Goal: Task Accomplishment & Management: Manage account settings

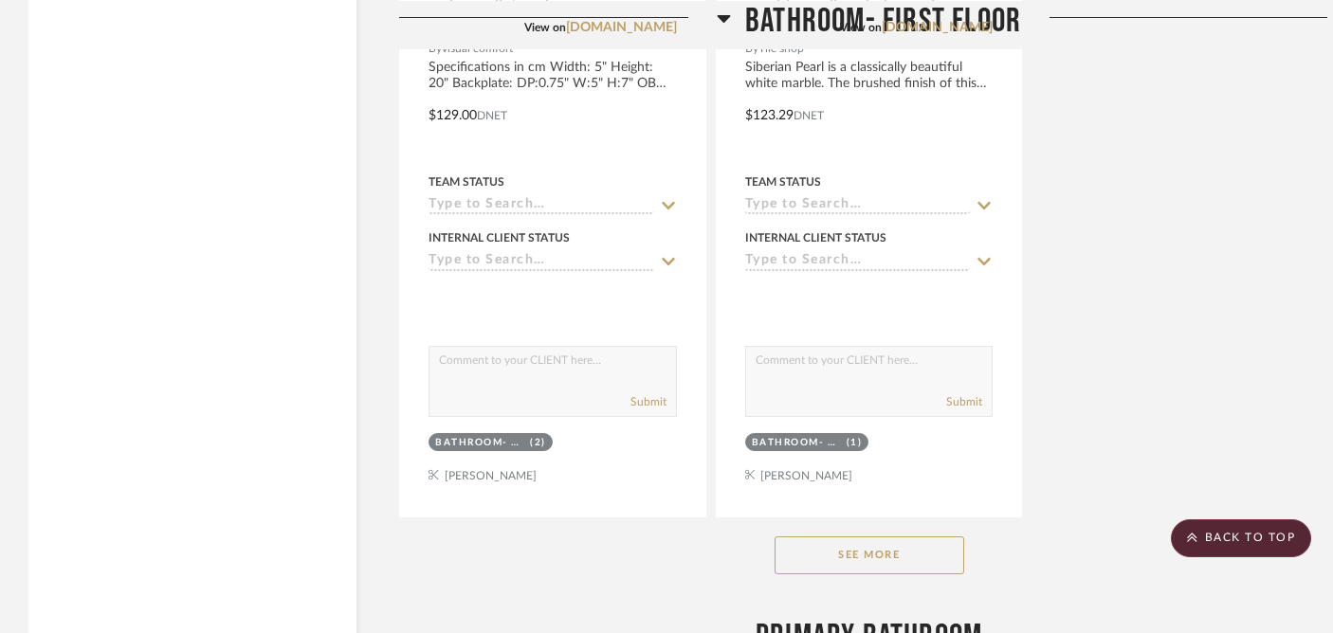
scroll to position [2646, 0]
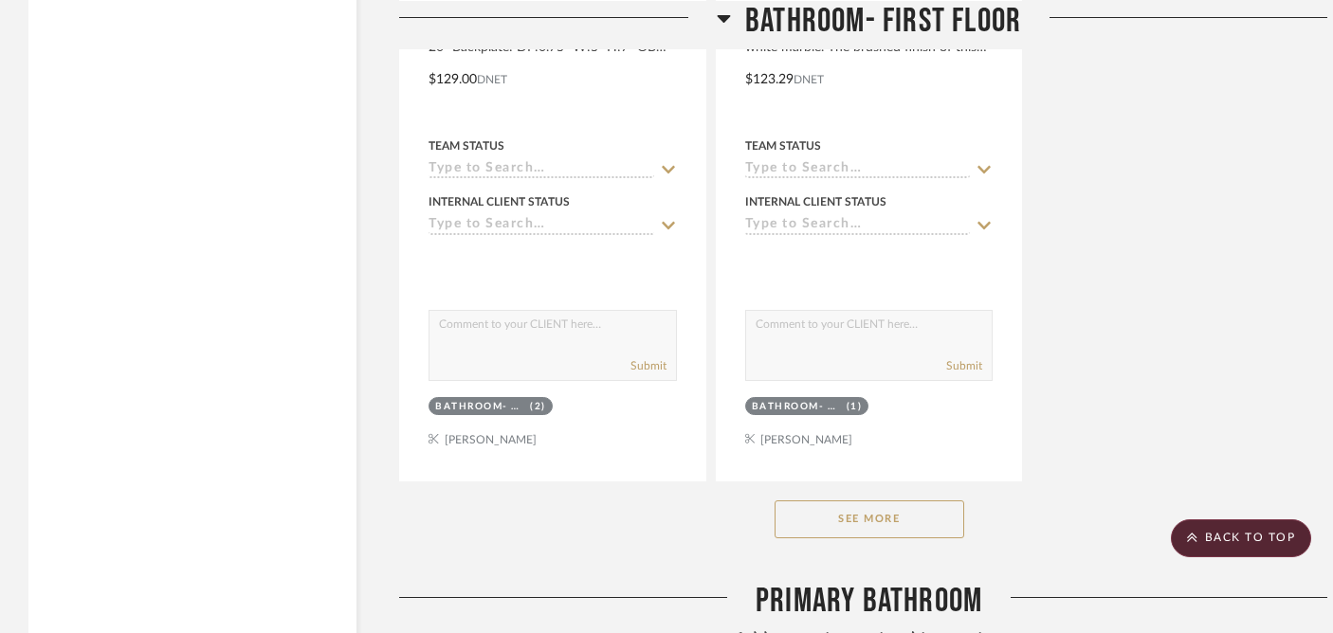
click at [862, 500] on button "See More" at bounding box center [869, 519] width 190 height 38
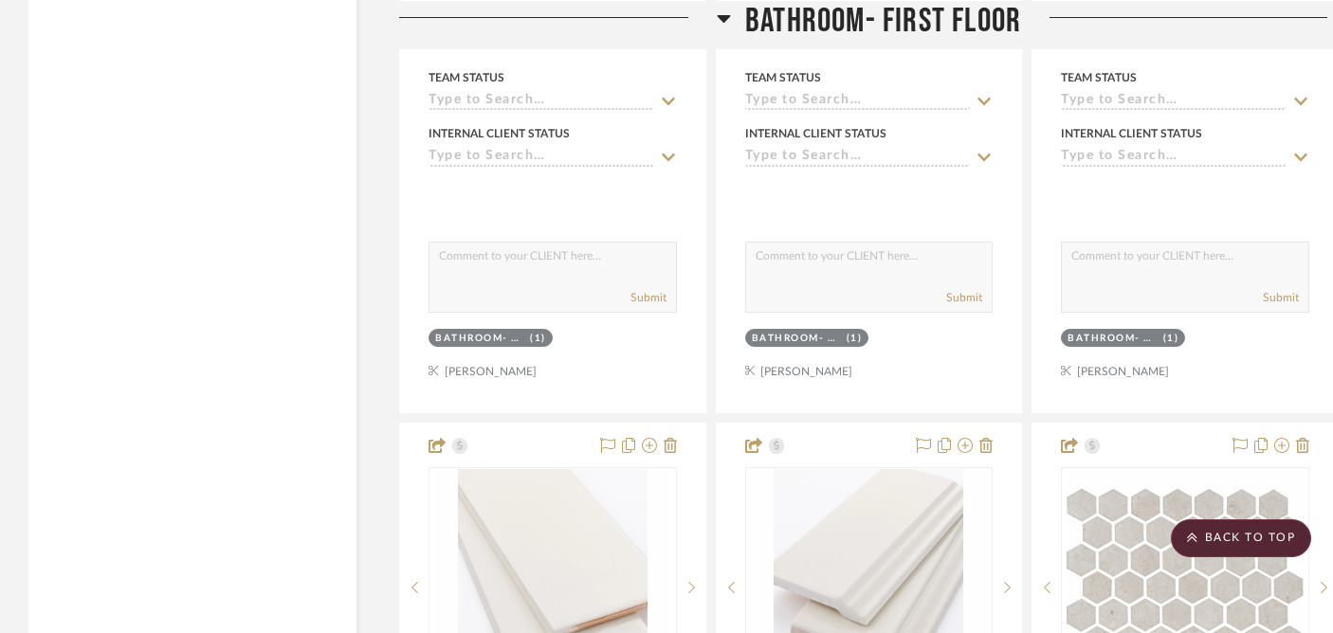
scroll to position [8806, 0]
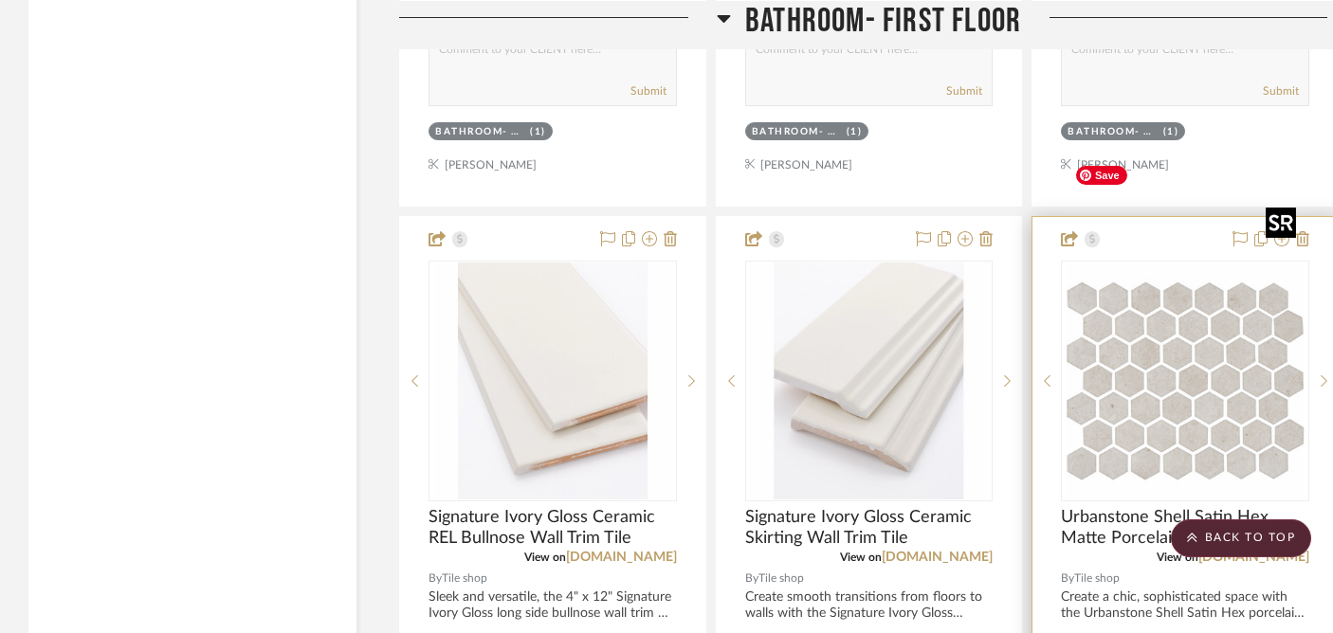
click at [1215, 265] on img "0" at bounding box center [1184, 381] width 237 height 237
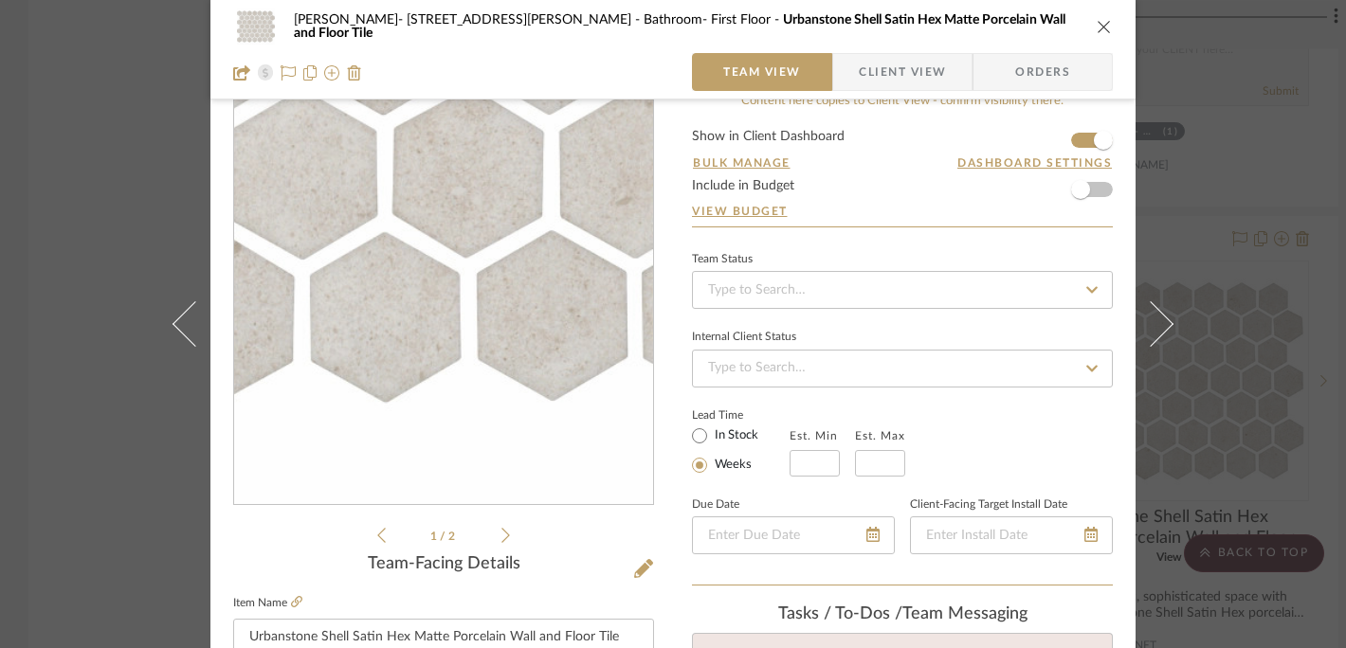
scroll to position [45, 0]
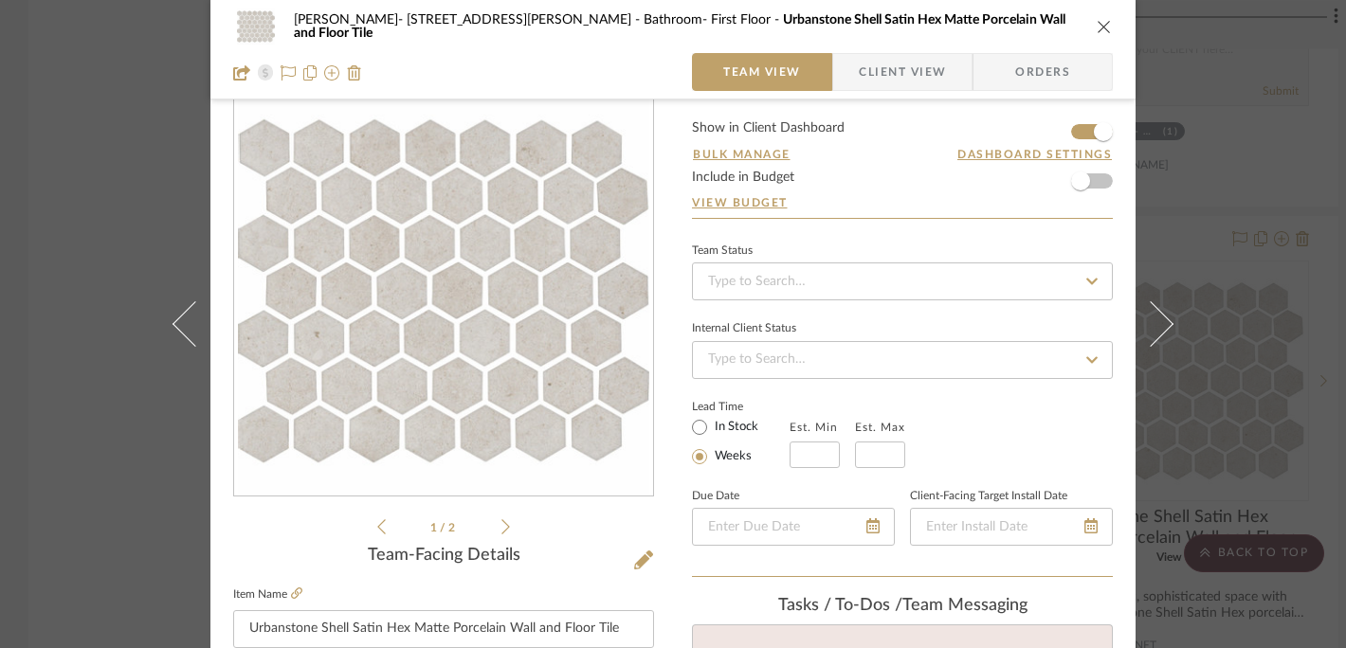
click at [1037, 75] on span "Orders" at bounding box center [1042, 72] width 97 height 38
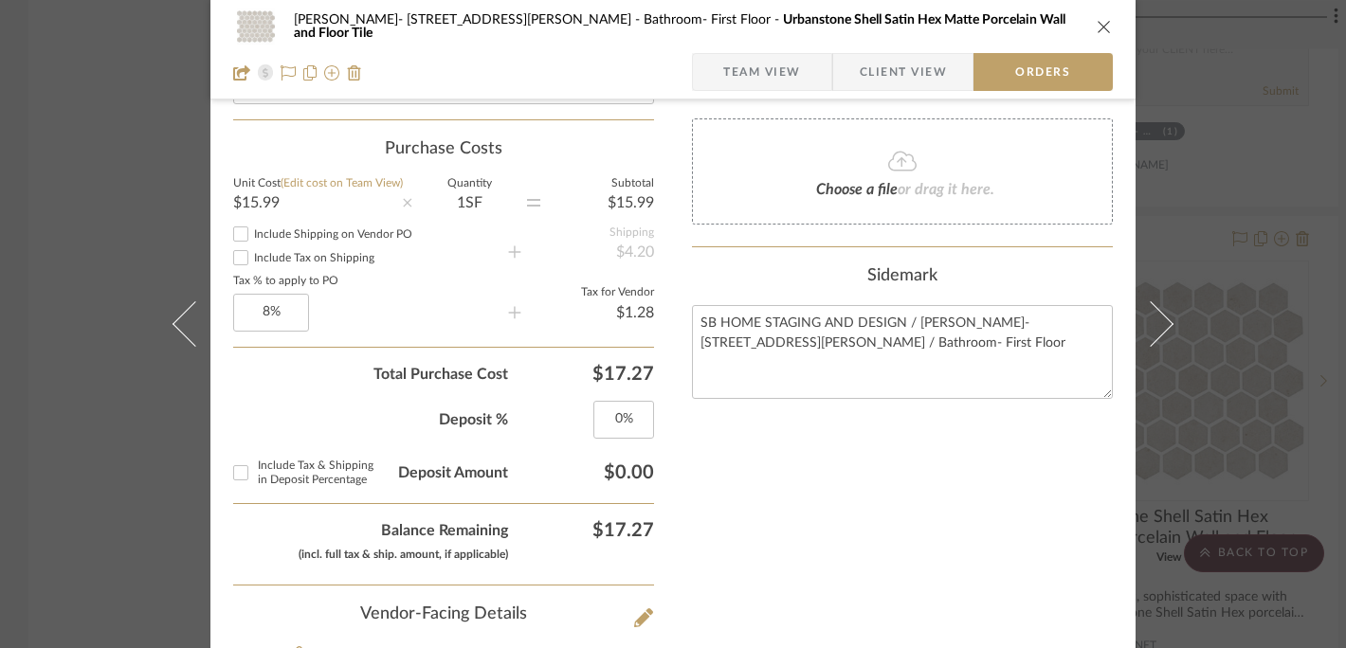
scroll to position [664, 0]
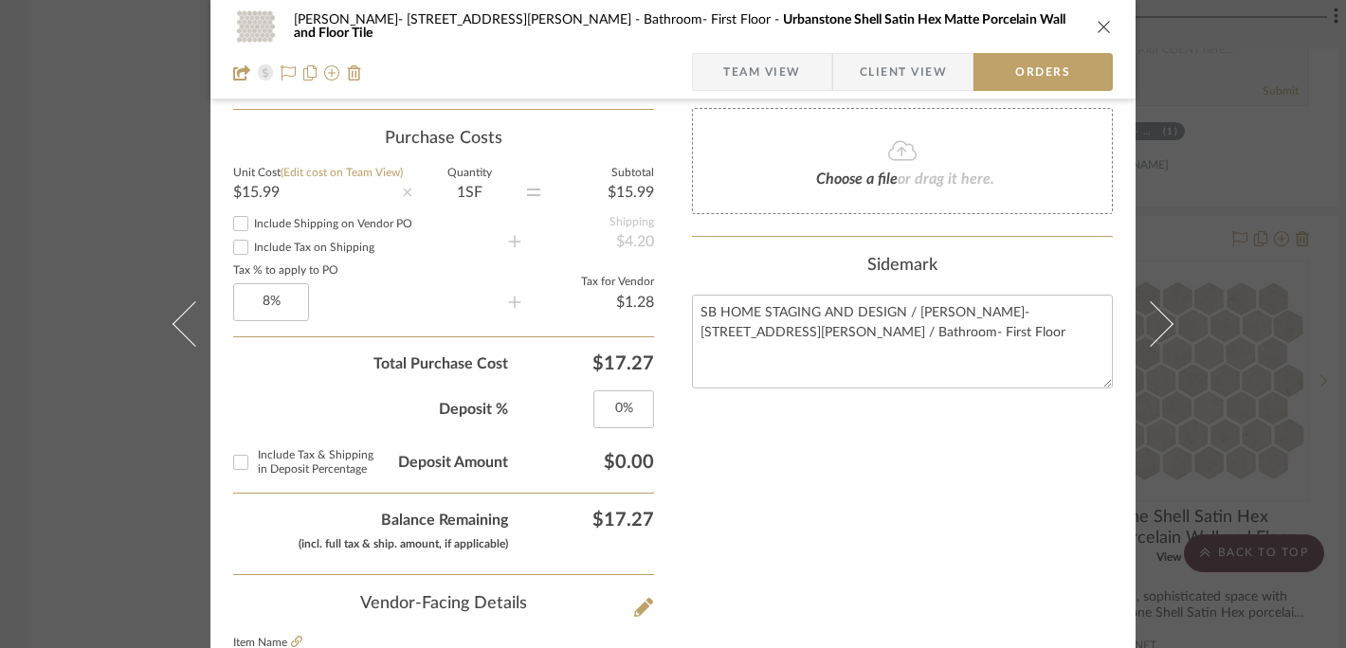
click at [453, 196] on div "1 SF" at bounding box center [469, 192] width 115 height 15
click at [763, 74] on span "Team View" at bounding box center [762, 72] width 78 height 38
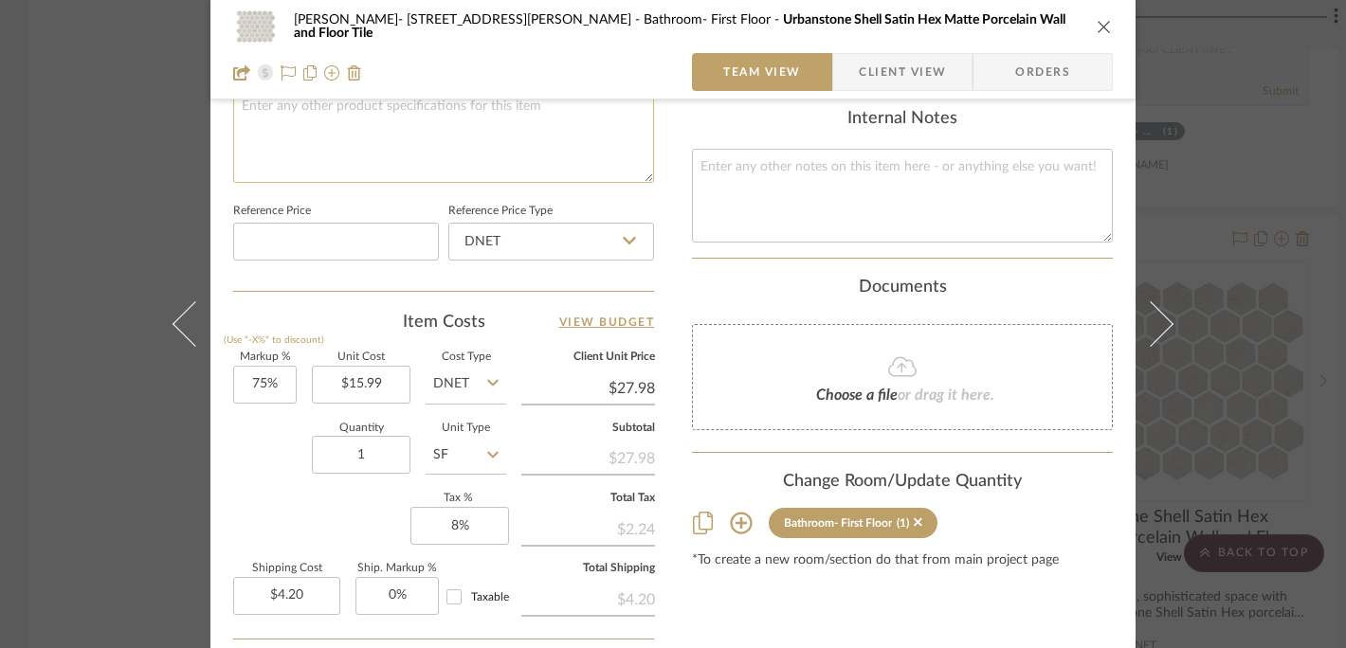
scroll to position [993, 0]
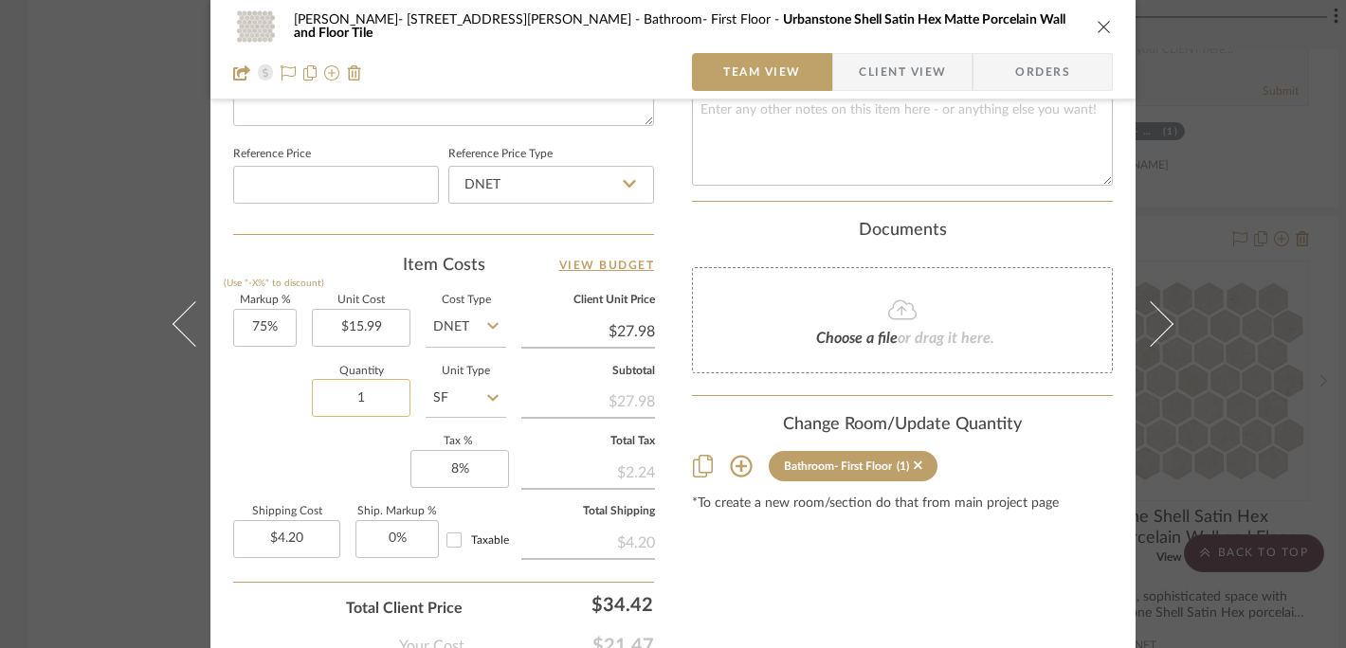
drag, startPoint x: 369, startPoint y: 399, endPoint x: 323, endPoint y: 396, distance: 45.6
click at [325, 397] on input "1" at bounding box center [361, 398] width 99 height 38
drag, startPoint x: 365, startPoint y: 395, endPoint x: 330, endPoint y: 395, distance: 35.1
click at [330, 395] on input "1" at bounding box center [361, 398] width 99 height 38
type input "17.72"
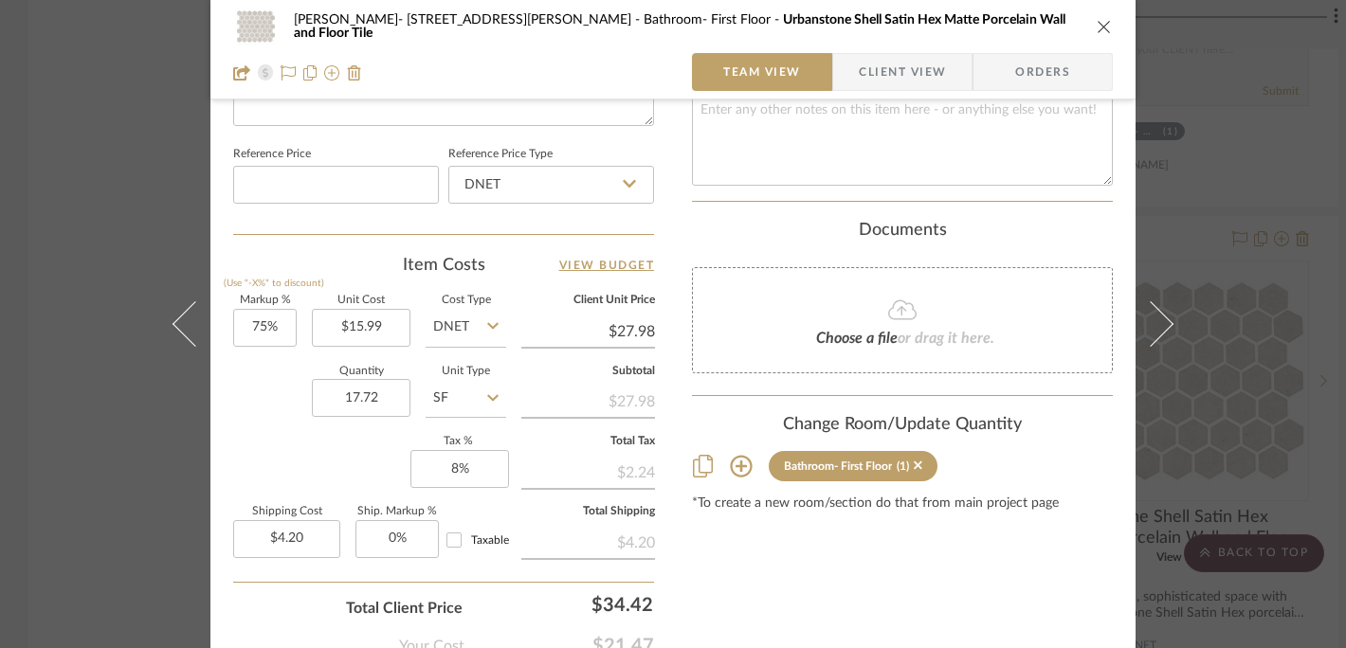
type input "$74.38"
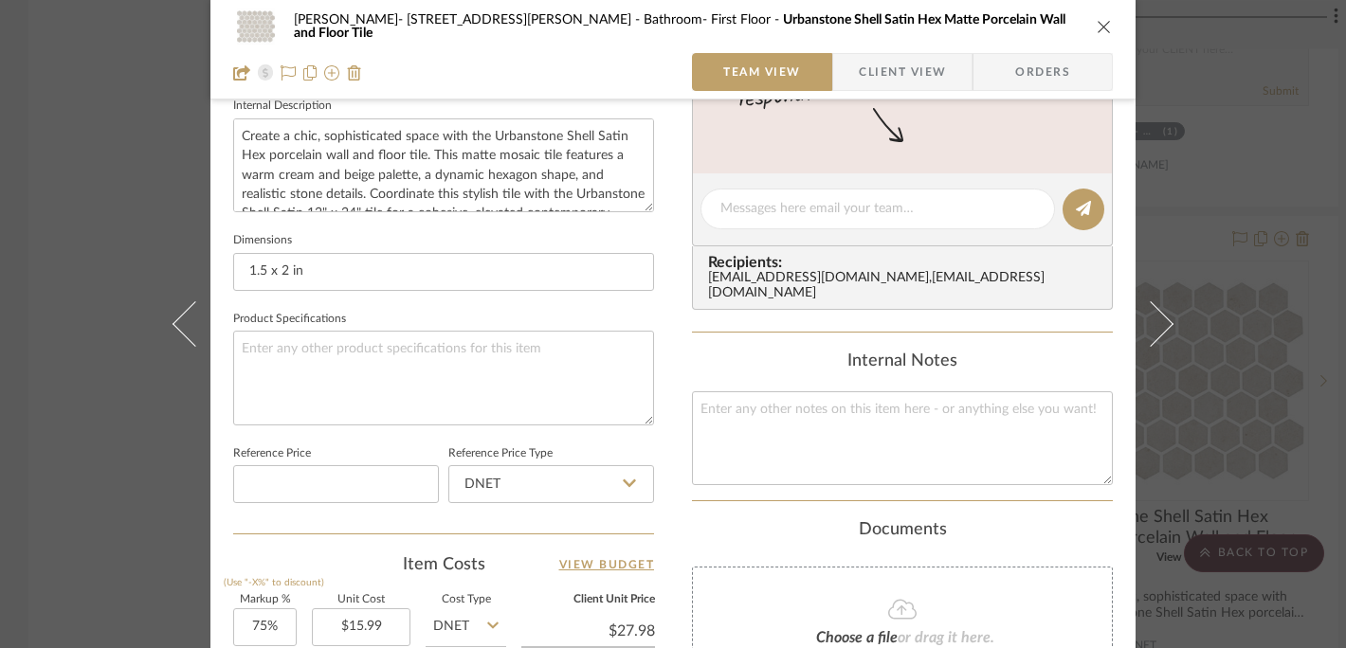
scroll to position [622, 0]
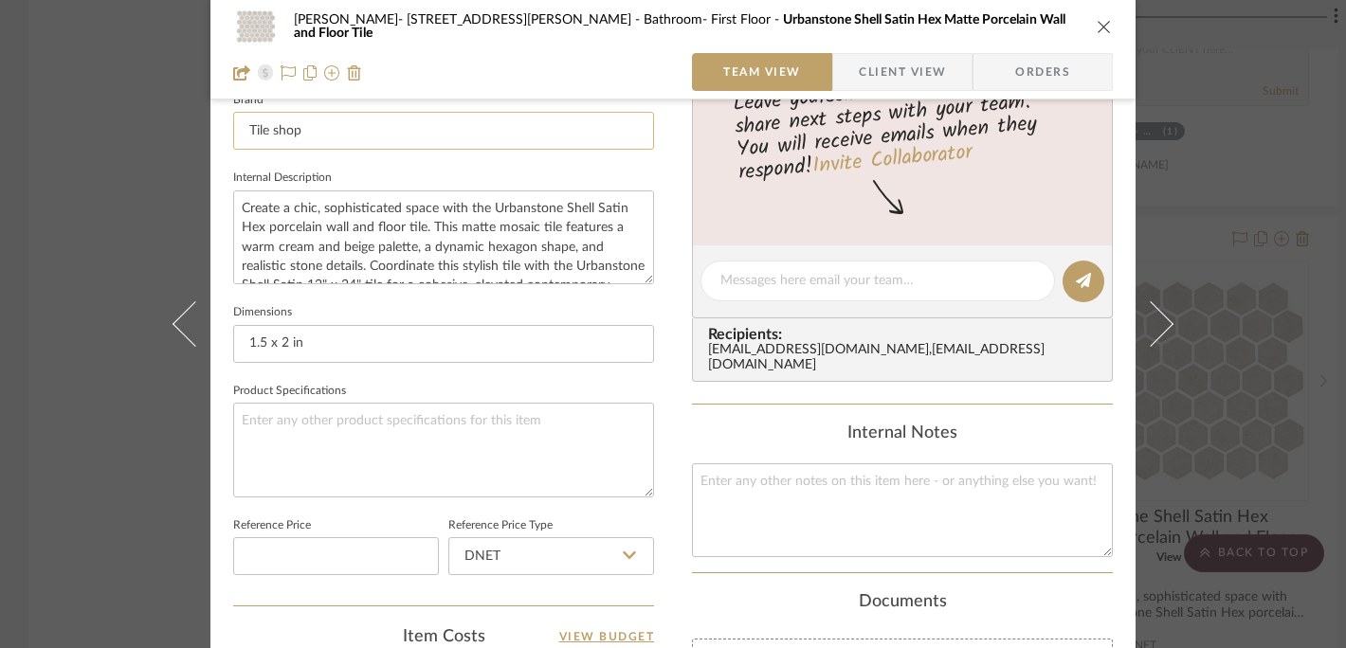
type input "20"
click at [326, 132] on input "Tile shop" at bounding box center [443, 131] width 421 height 38
type input "$83.95"
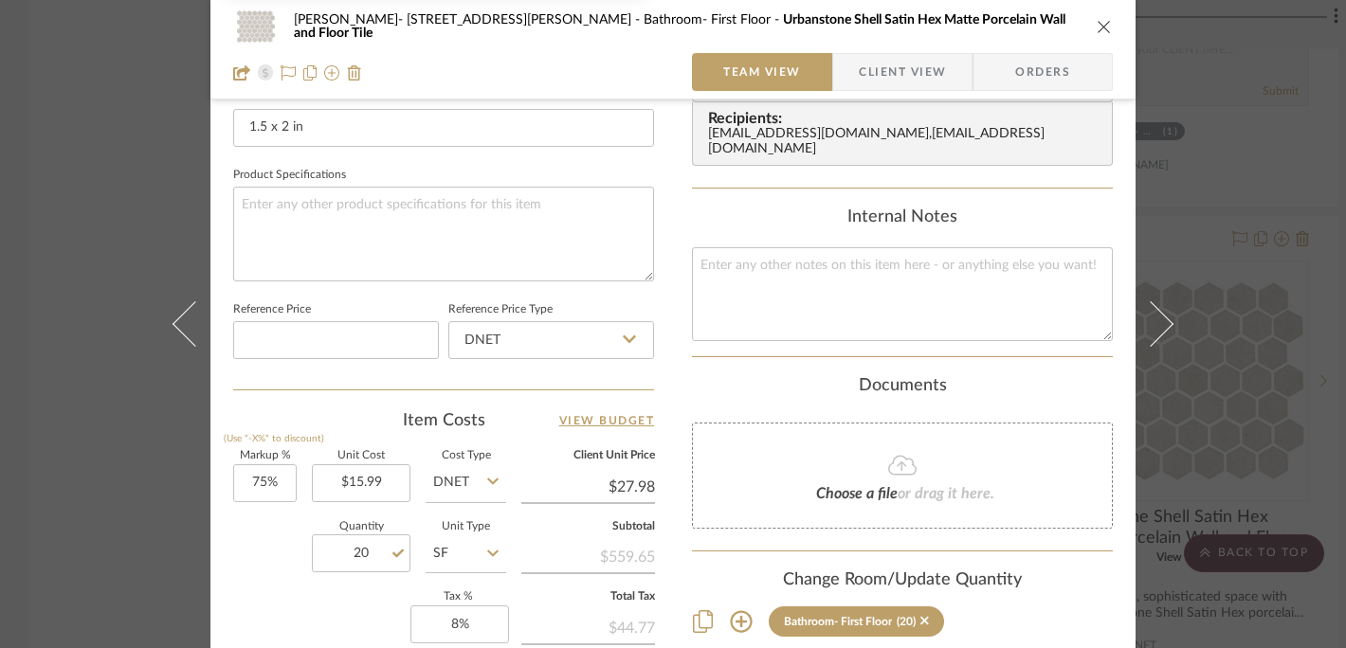
scroll to position [929, 0]
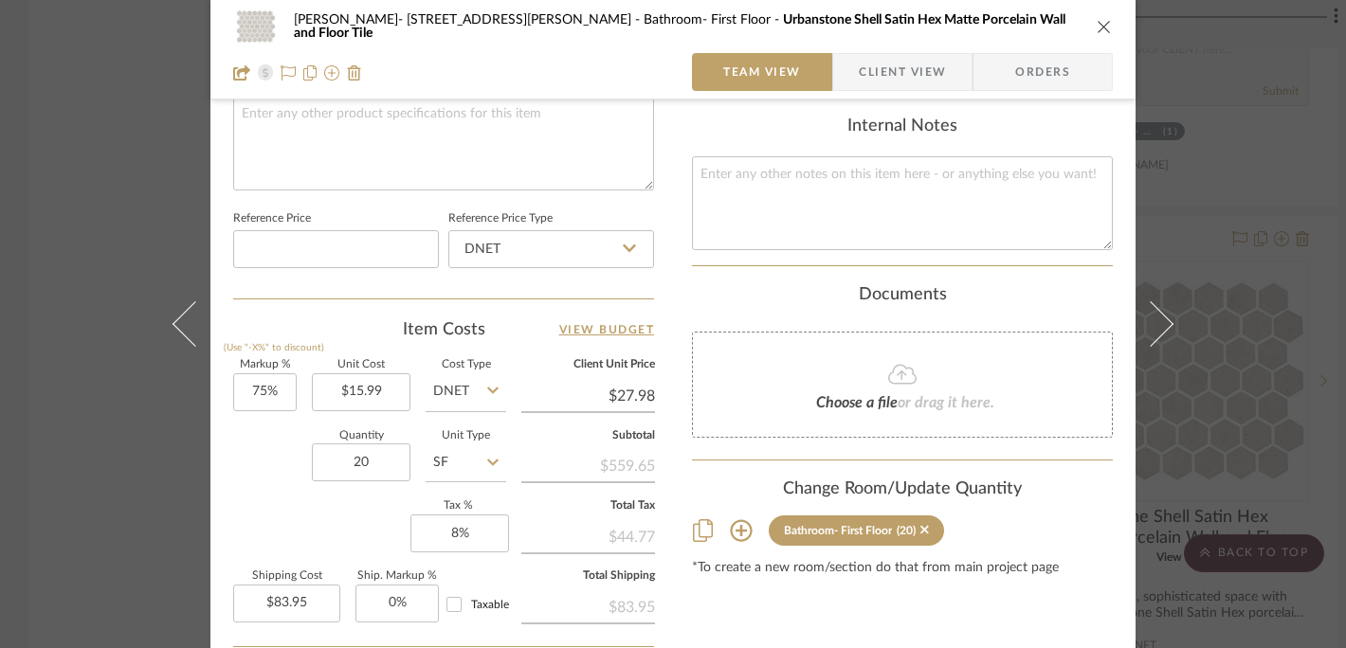
click at [1097, 24] on icon "close" at bounding box center [1104, 26] width 15 height 15
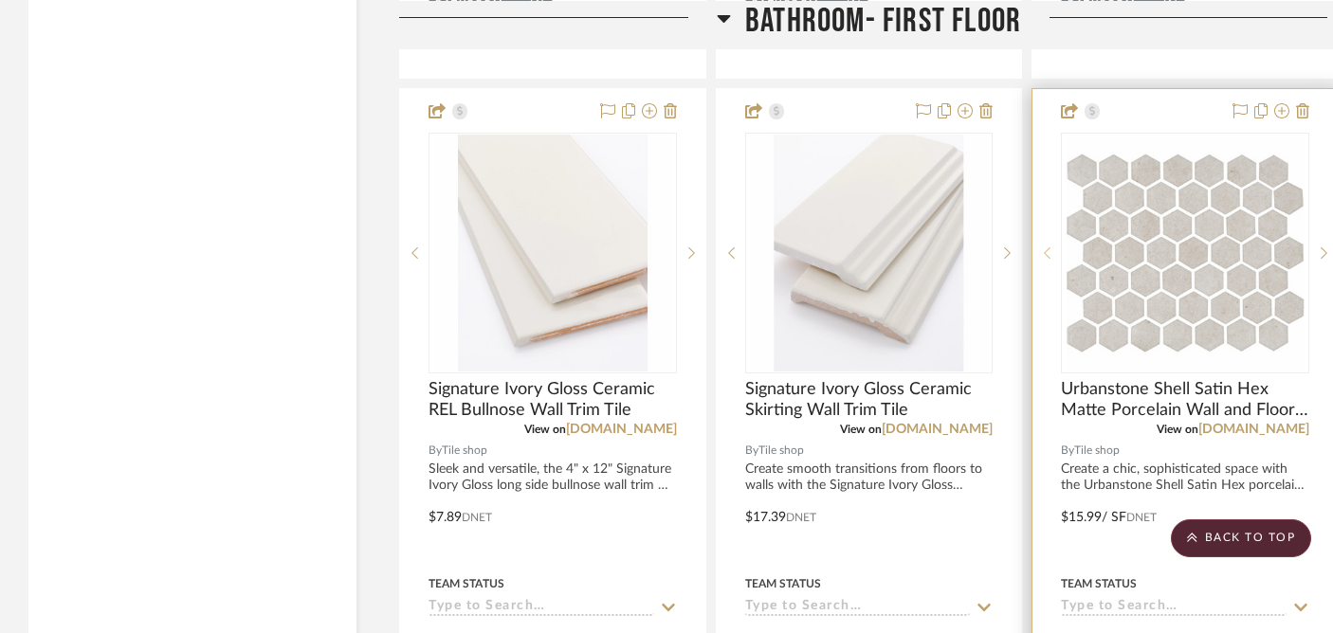
scroll to position [8945, 0]
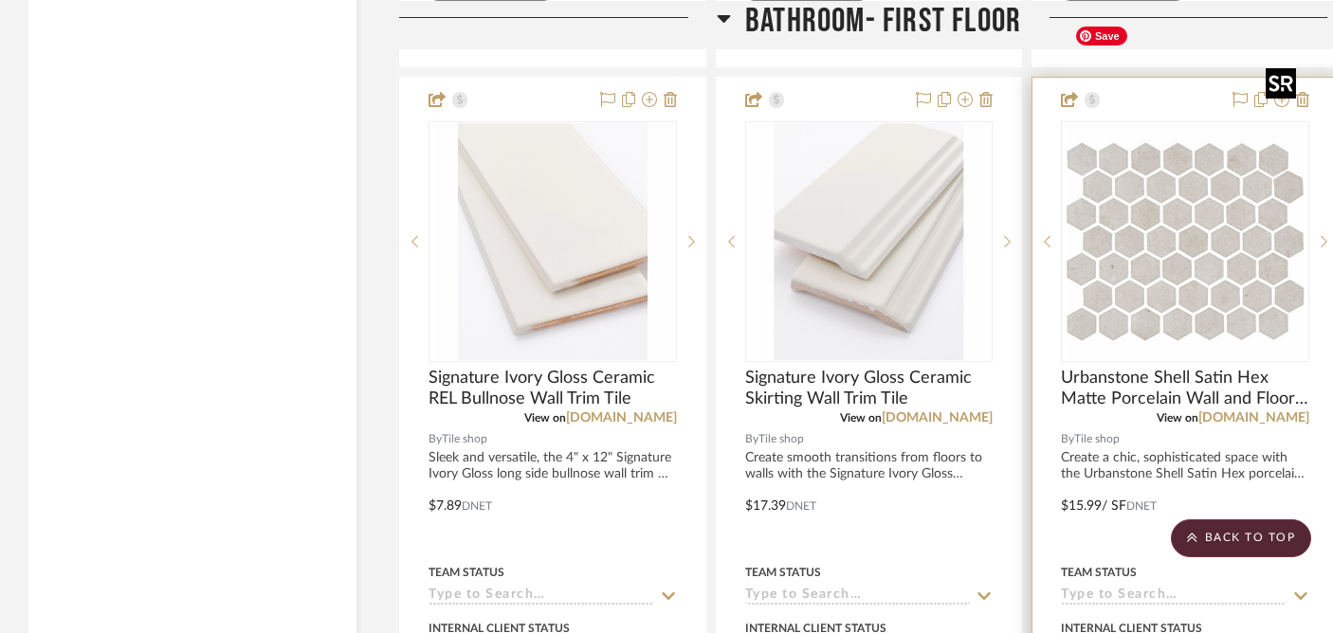
click at [1152, 205] on img "0" at bounding box center [1184, 241] width 237 height 237
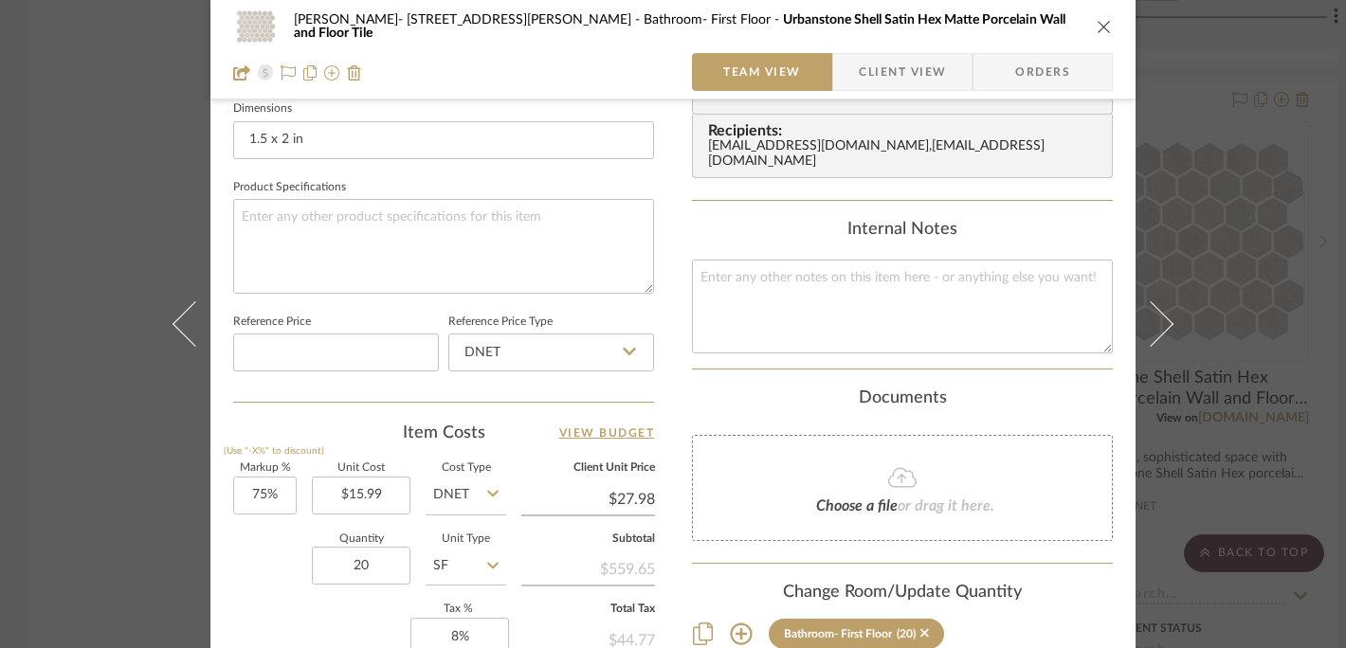
scroll to position [1113, 0]
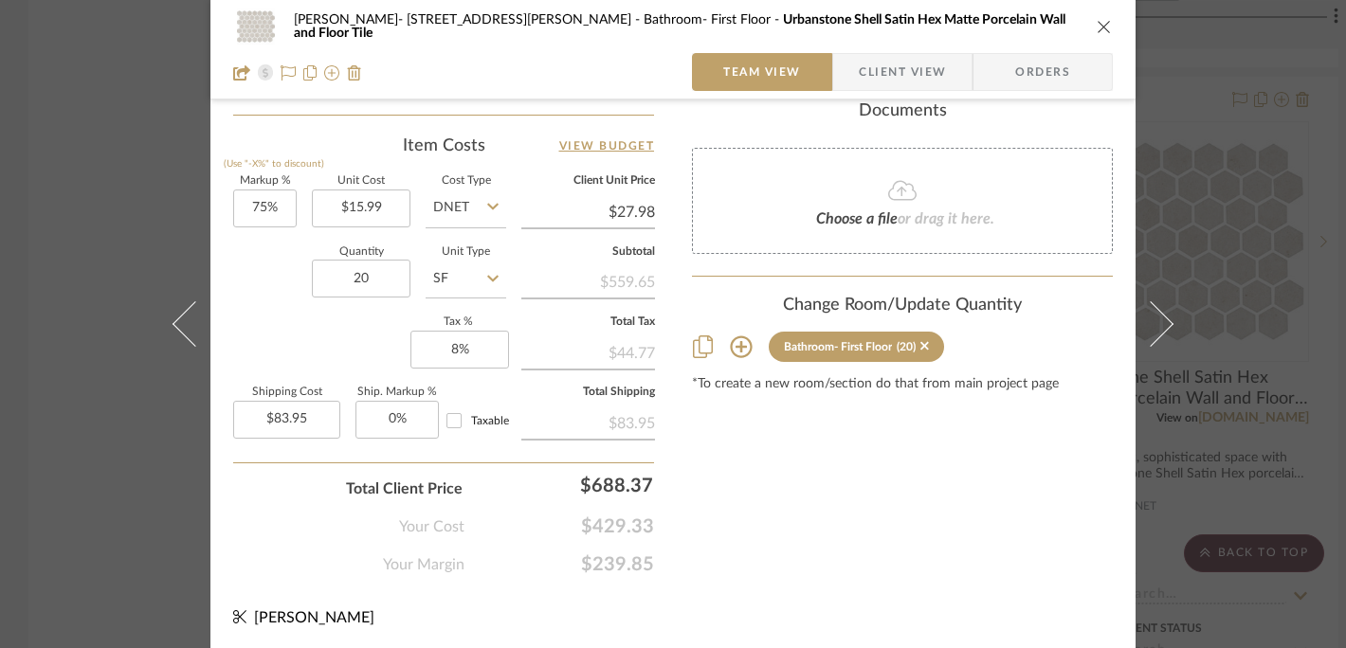
click at [1097, 27] on icon "close" at bounding box center [1104, 26] width 15 height 15
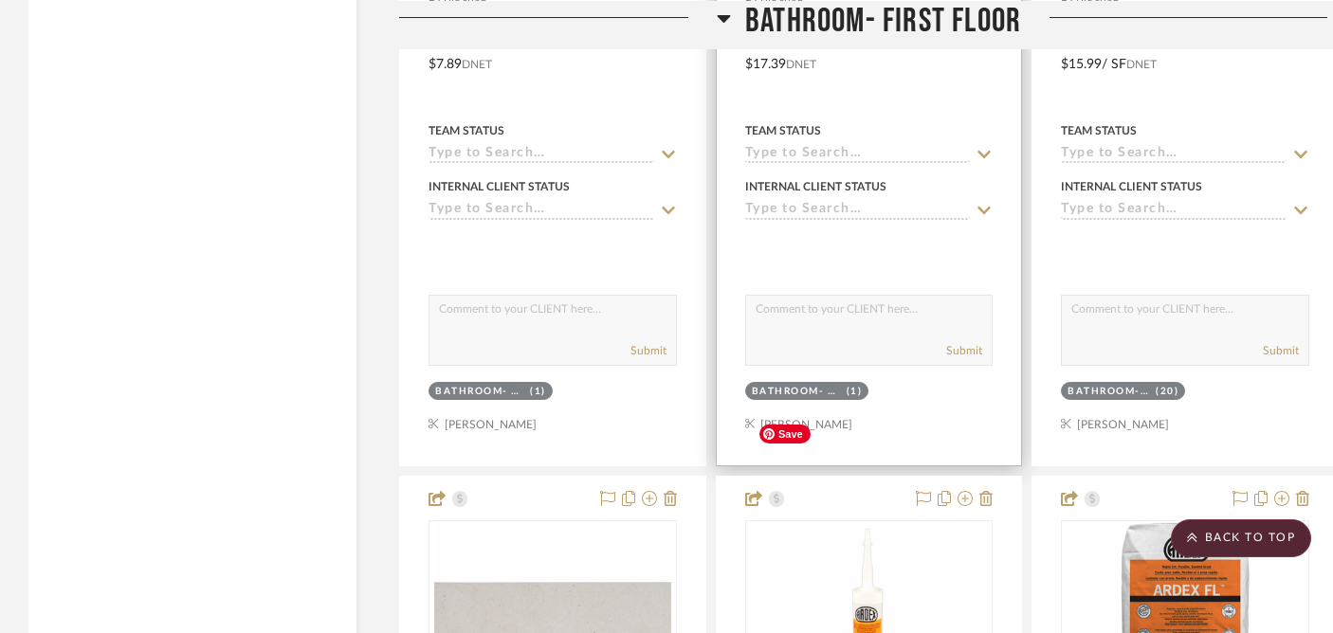
scroll to position [9615, 0]
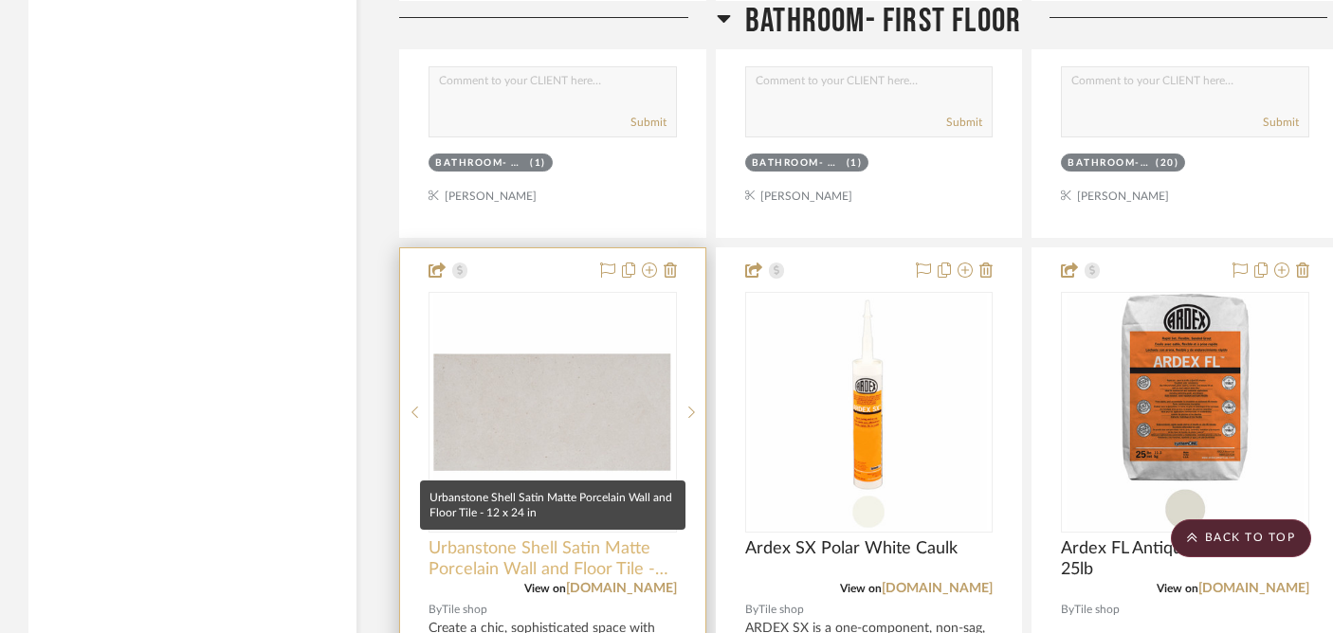
click at [541, 538] on span "Urbanstone Shell Satin Matte Porcelain Wall and Floor Tile - 12 x 24 in" at bounding box center [552, 559] width 248 height 42
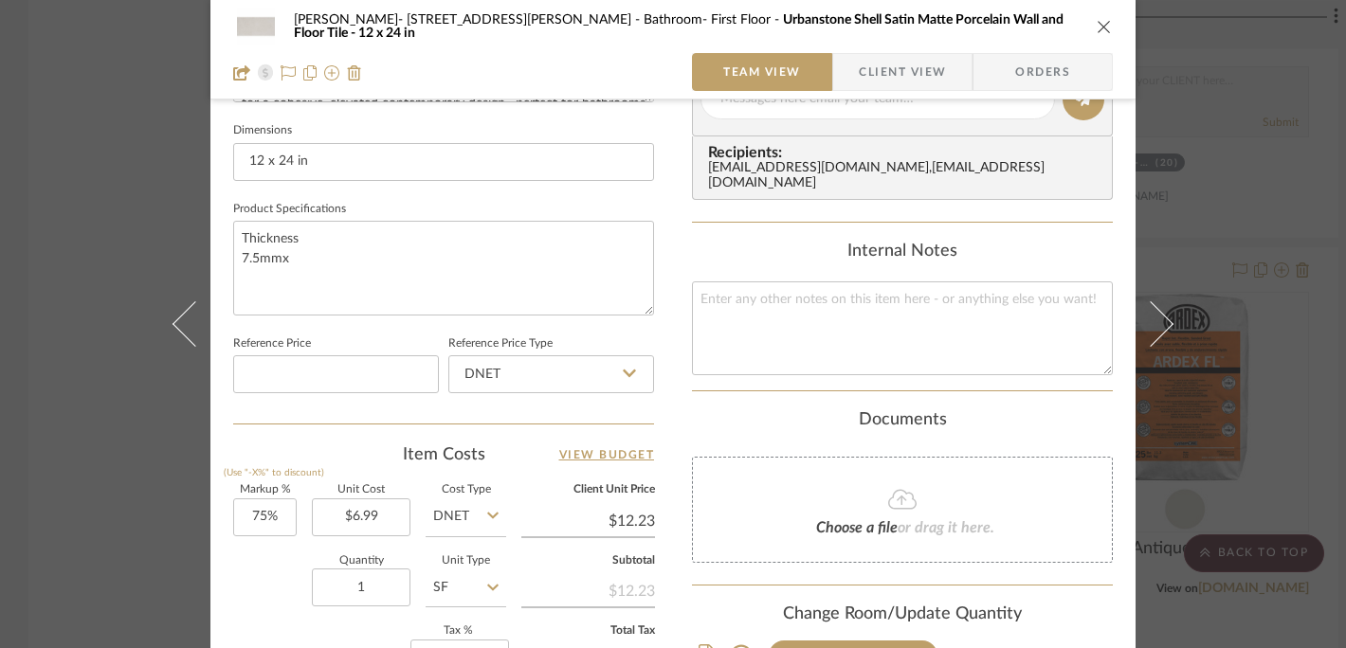
scroll to position [896, 0]
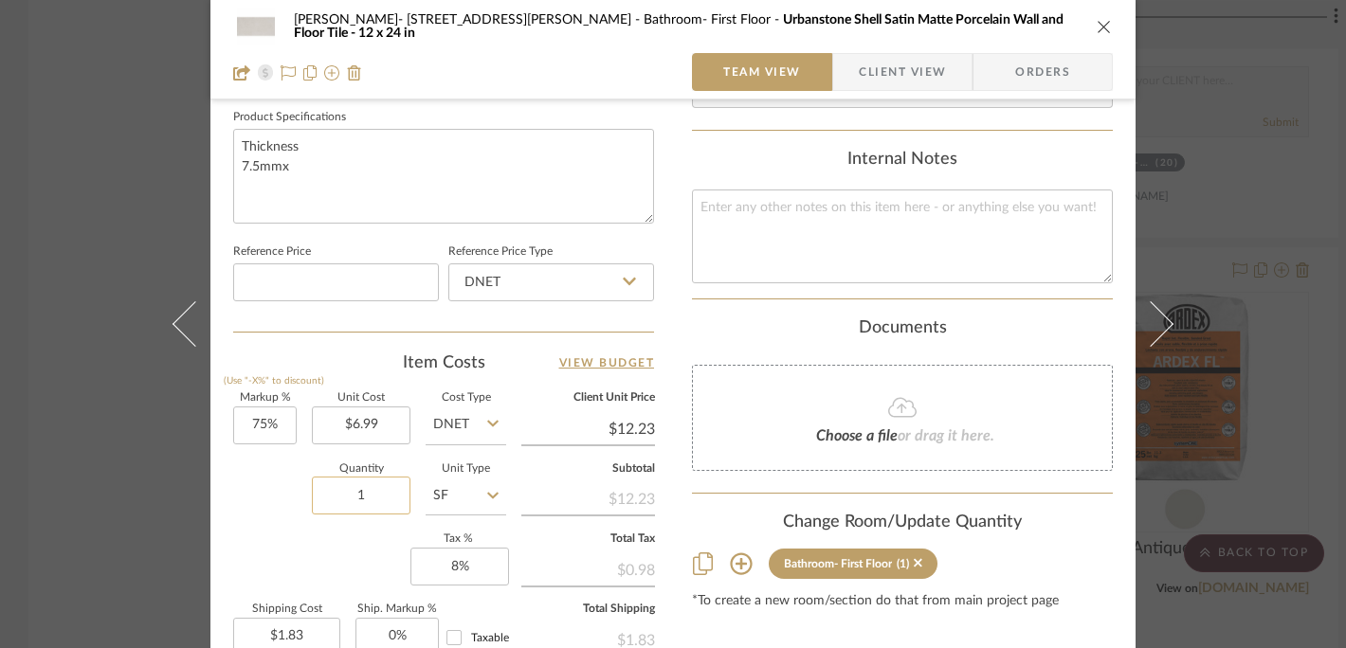
drag, startPoint x: 365, startPoint y: 491, endPoint x: 332, endPoint y: 491, distance: 33.2
click at [332, 491] on input "1" at bounding box center [361, 496] width 99 height 38
drag, startPoint x: 342, startPoint y: 493, endPoint x: 382, endPoint y: 493, distance: 39.8
click at [382, 493] on input "1" at bounding box center [361, 496] width 99 height 38
type input "46"
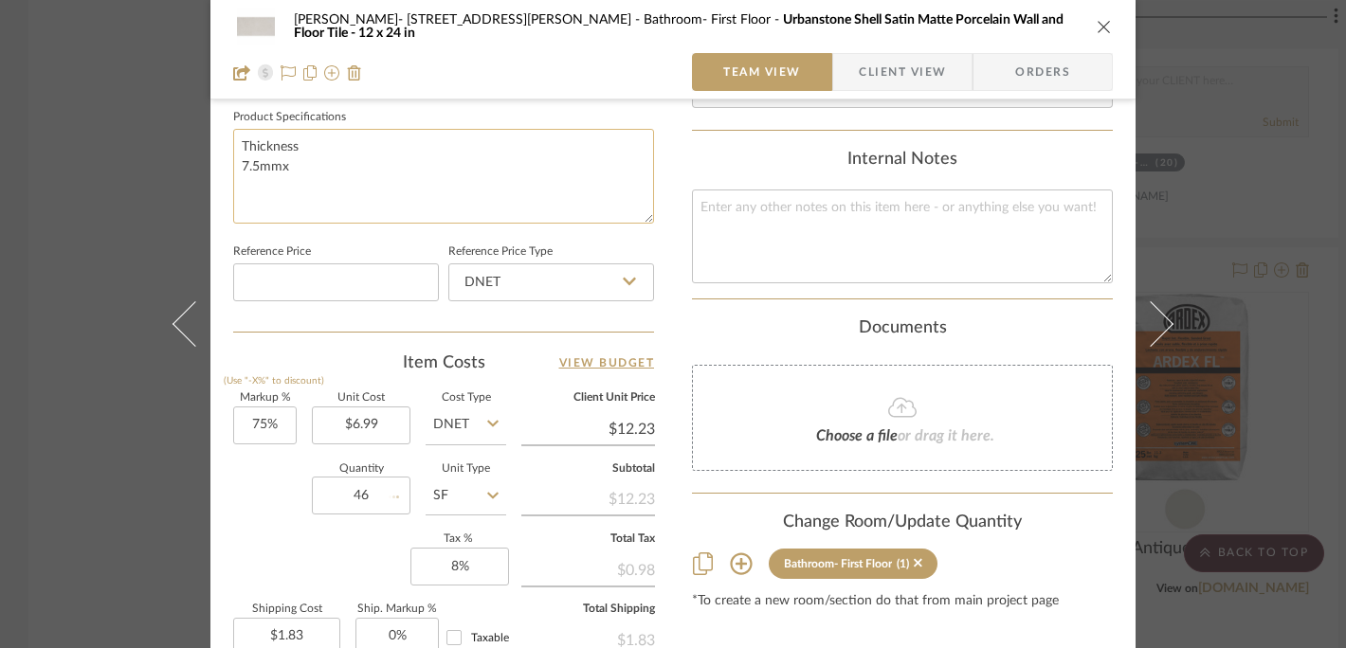
click at [373, 177] on textarea "Thickness 7.5mmx" at bounding box center [443, 176] width 421 height 94
type input "$84.40"
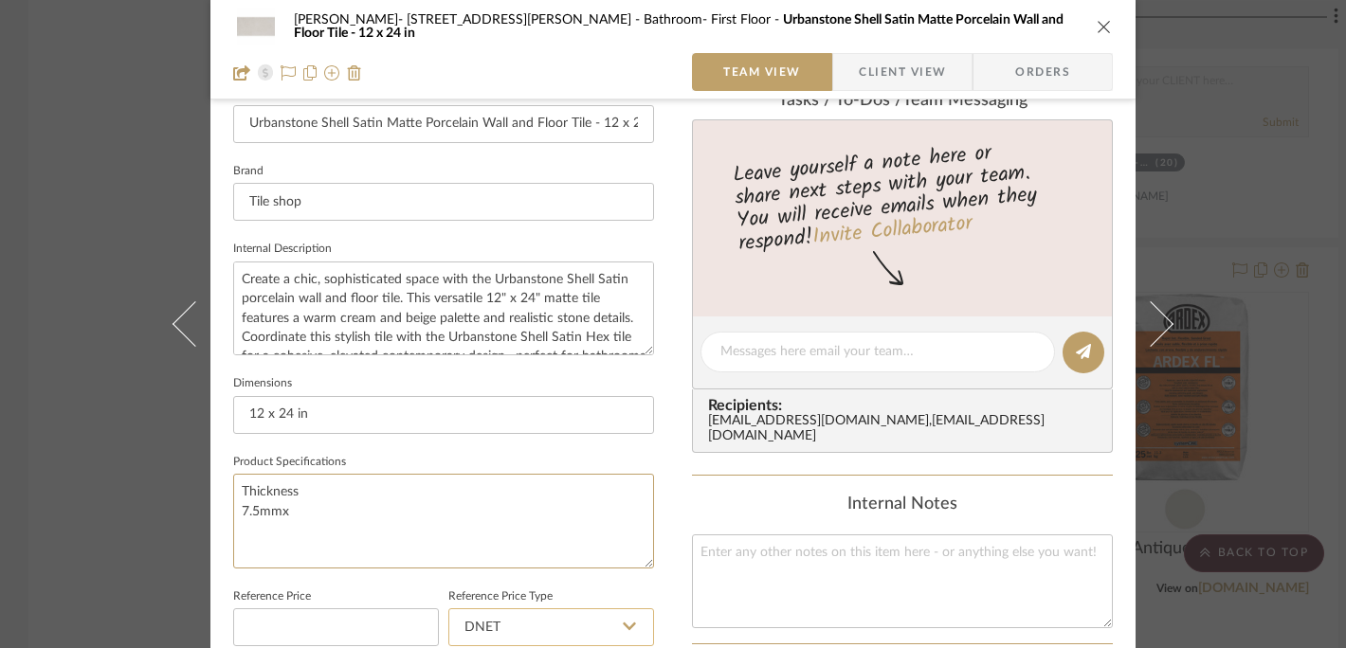
scroll to position [295, 0]
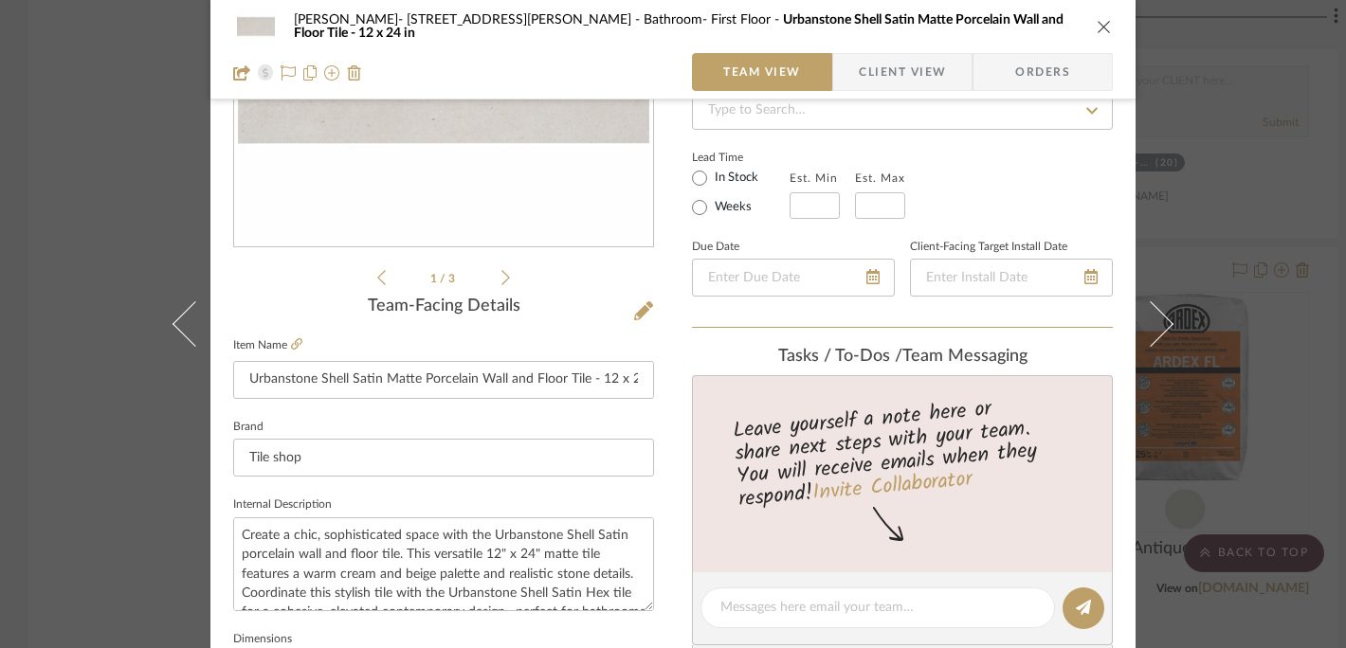
click at [1100, 23] on icon "close" at bounding box center [1104, 26] width 15 height 15
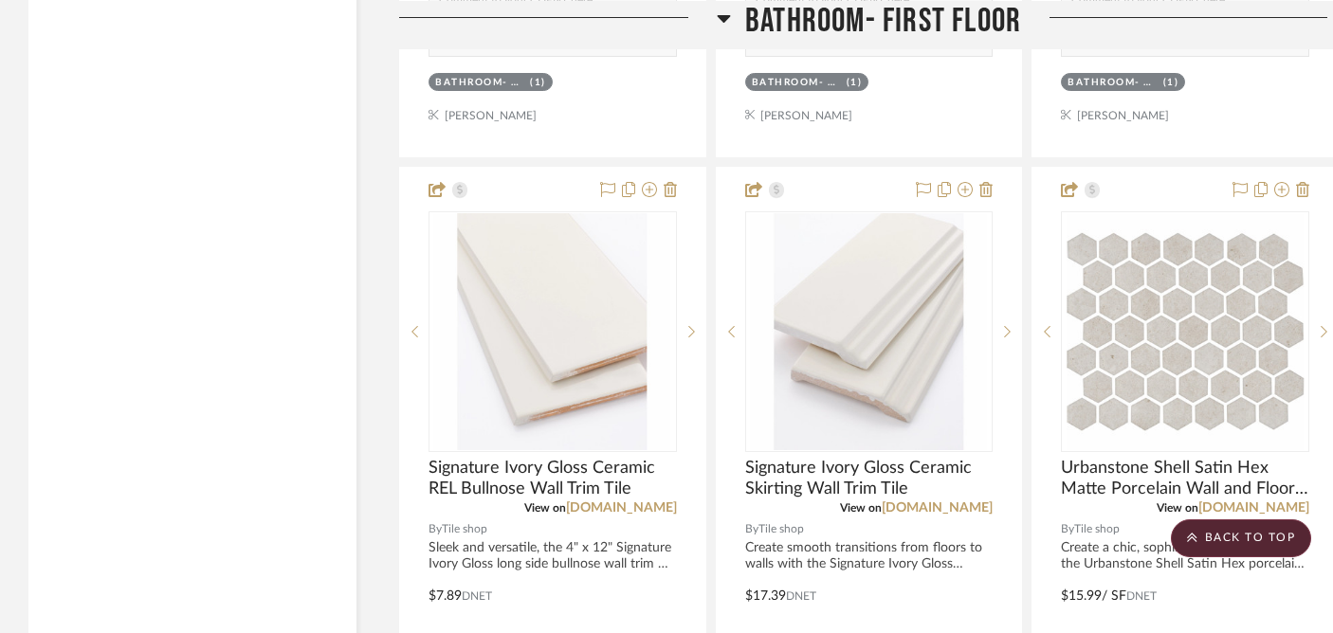
scroll to position [8766, 0]
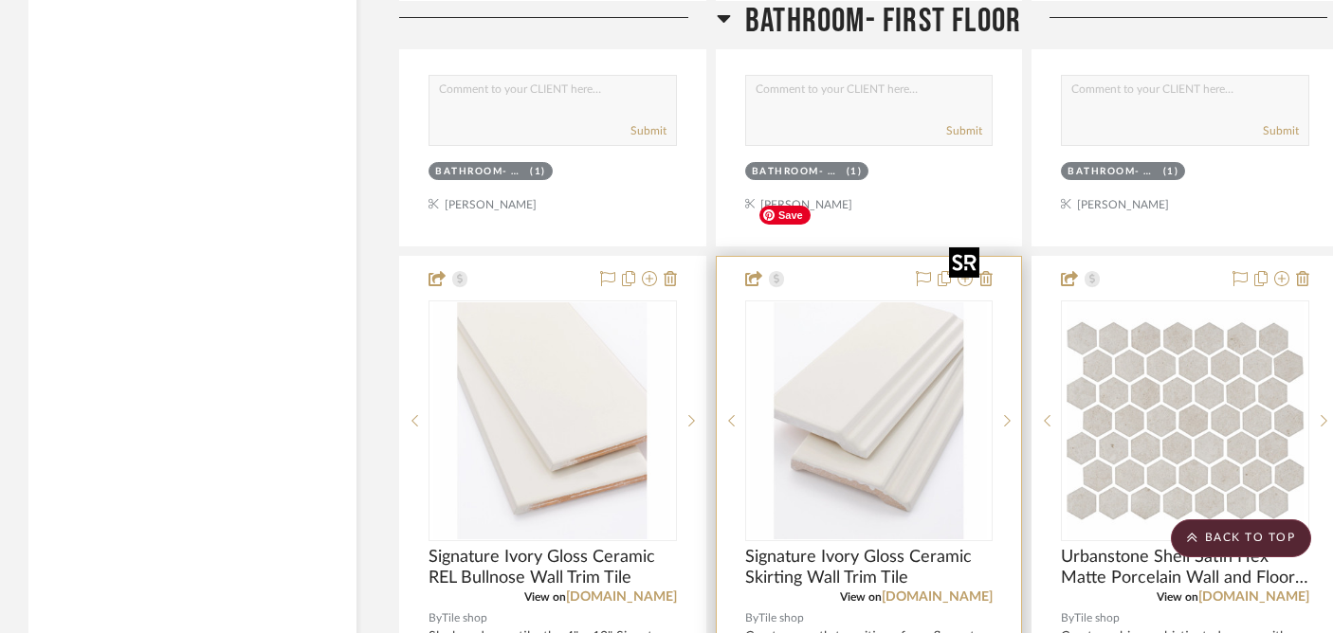
click at [872, 378] on img "0" at bounding box center [868, 420] width 237 height 237
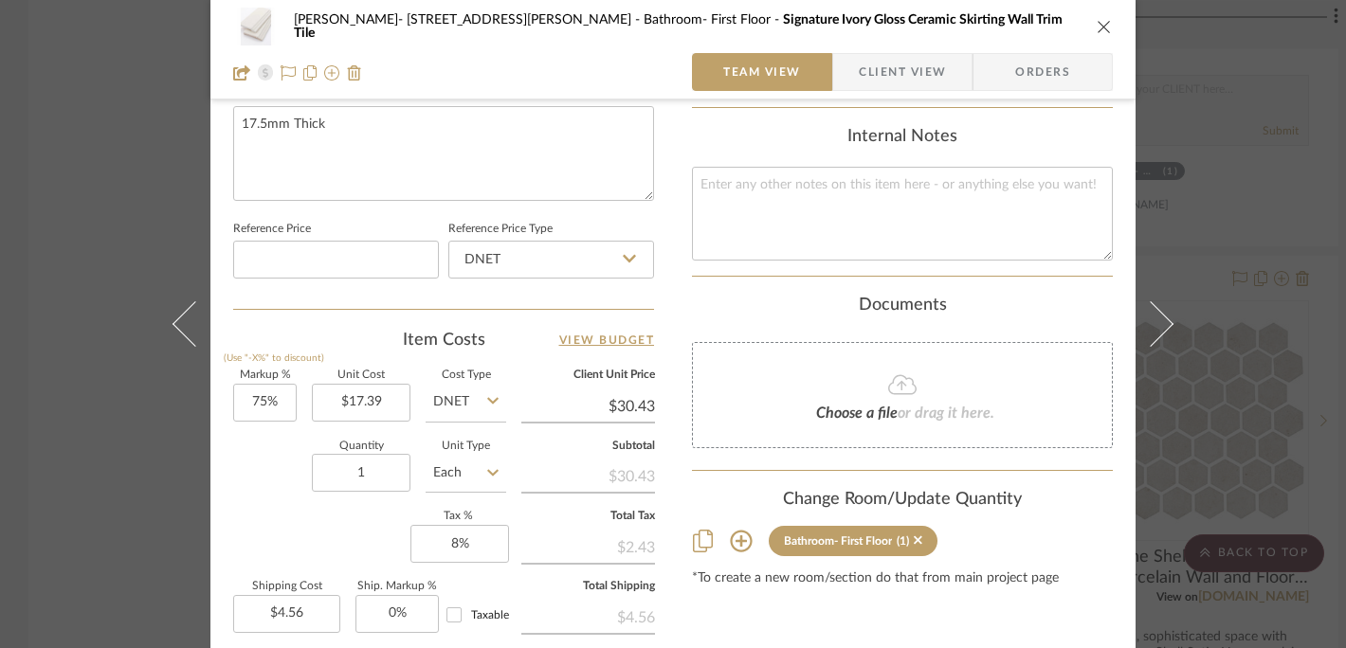
scroll to position [965, 0]
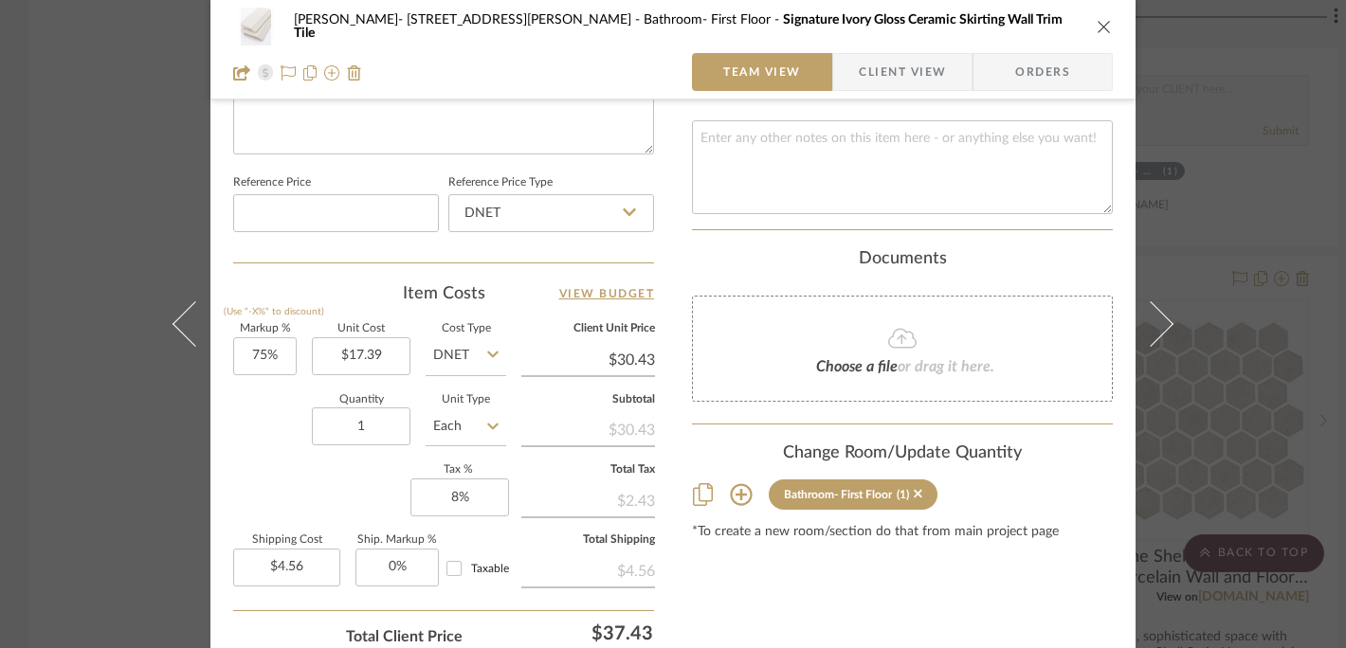
click at [1202, 180] on div "[PERSON_NAME]- [STREET_ADDRESS][PERSON_NAME] Bathroom- First Floor Signature Iv…" at bounding box center [673, 324] width 1346 height 648
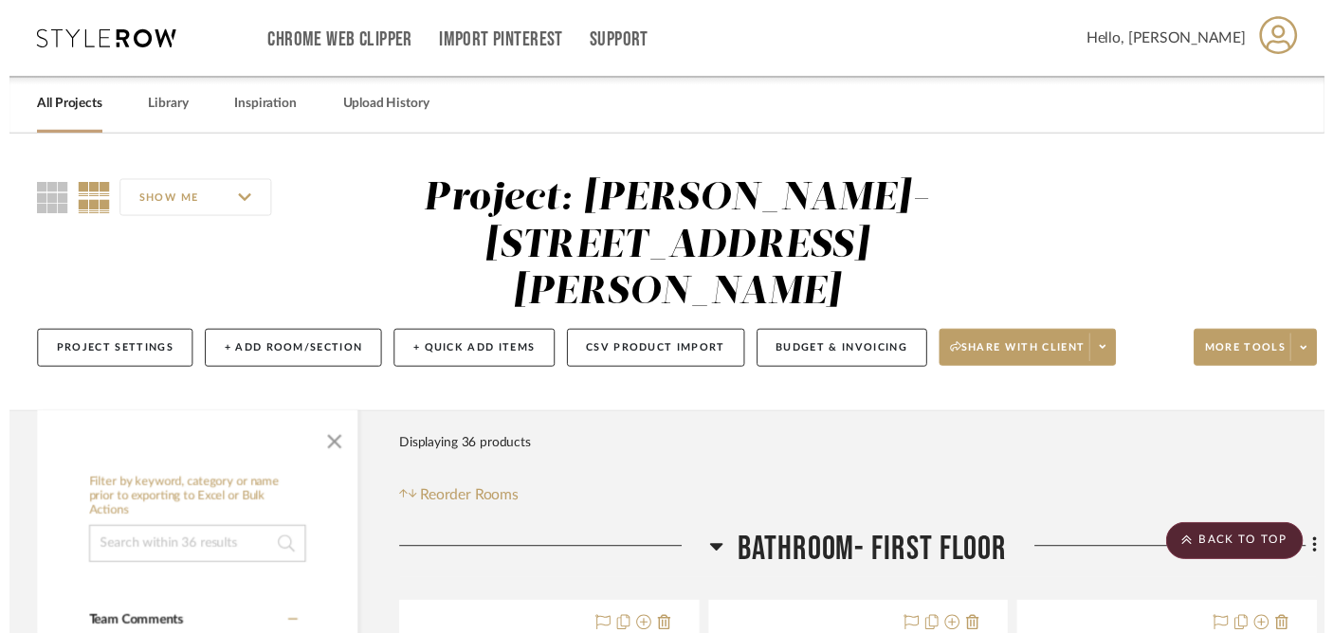
scroll to position [8766, 0]
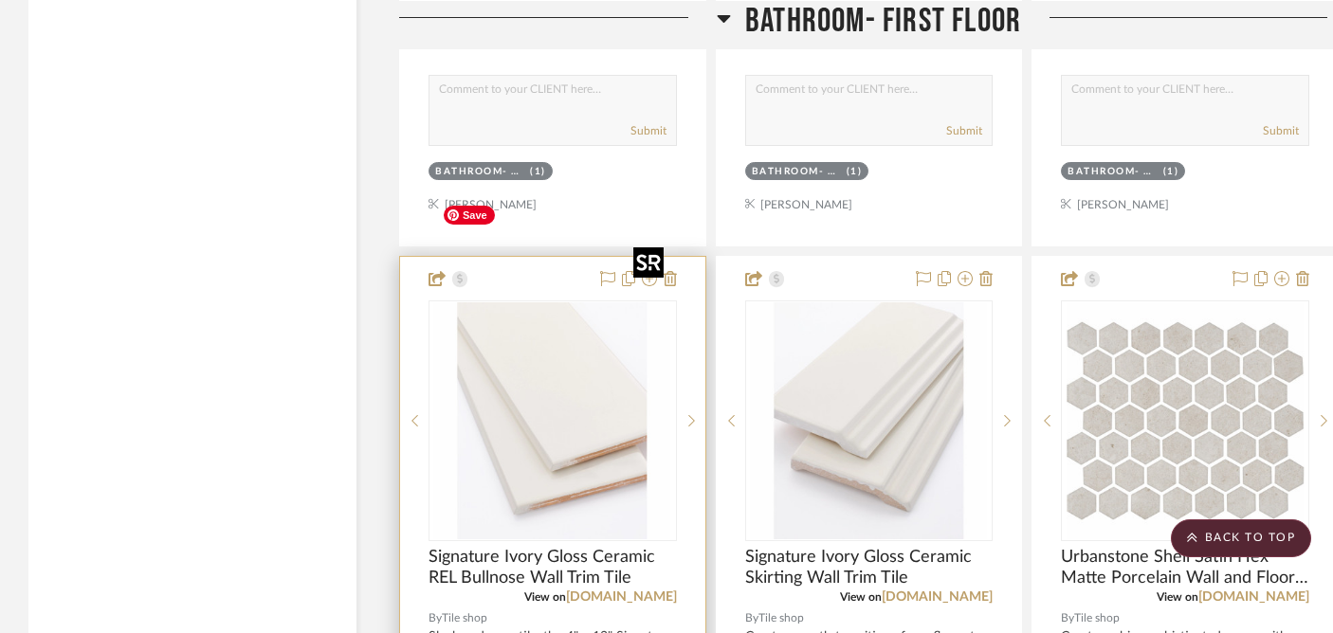
click at [555, 334] on img "0" at bounding box center [552, 420] width 237 height 237
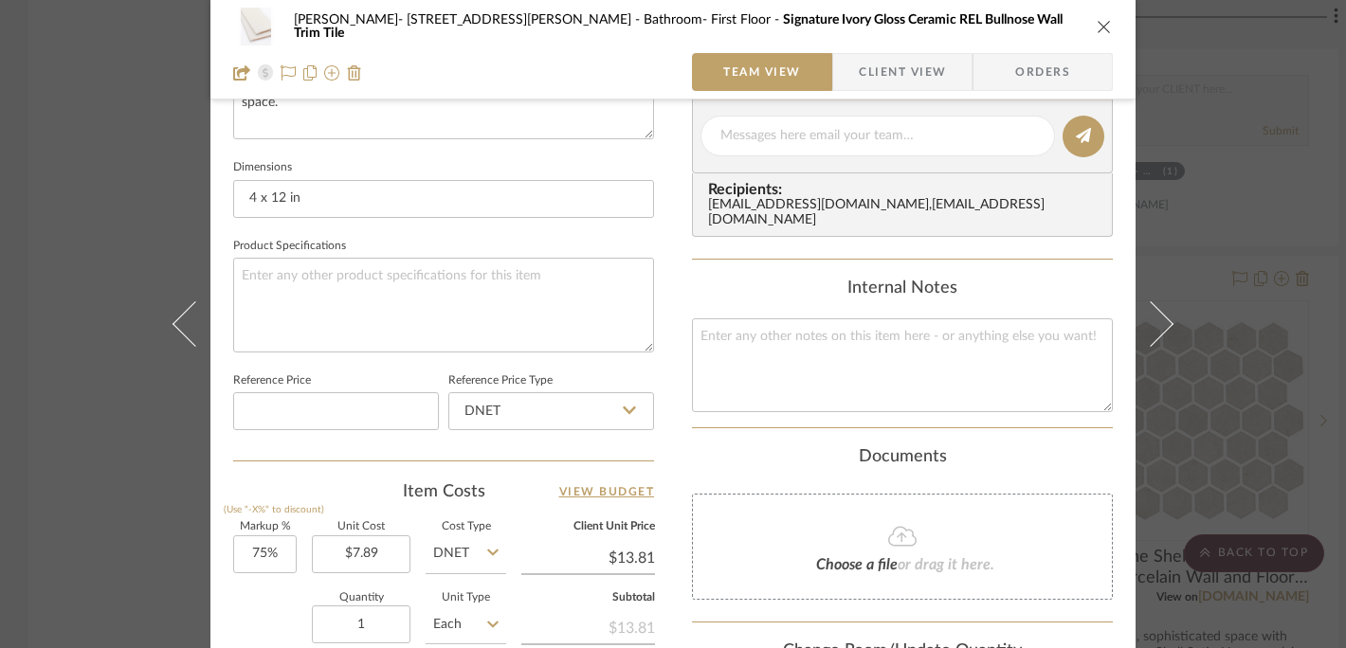
scroll to position [945, 0]
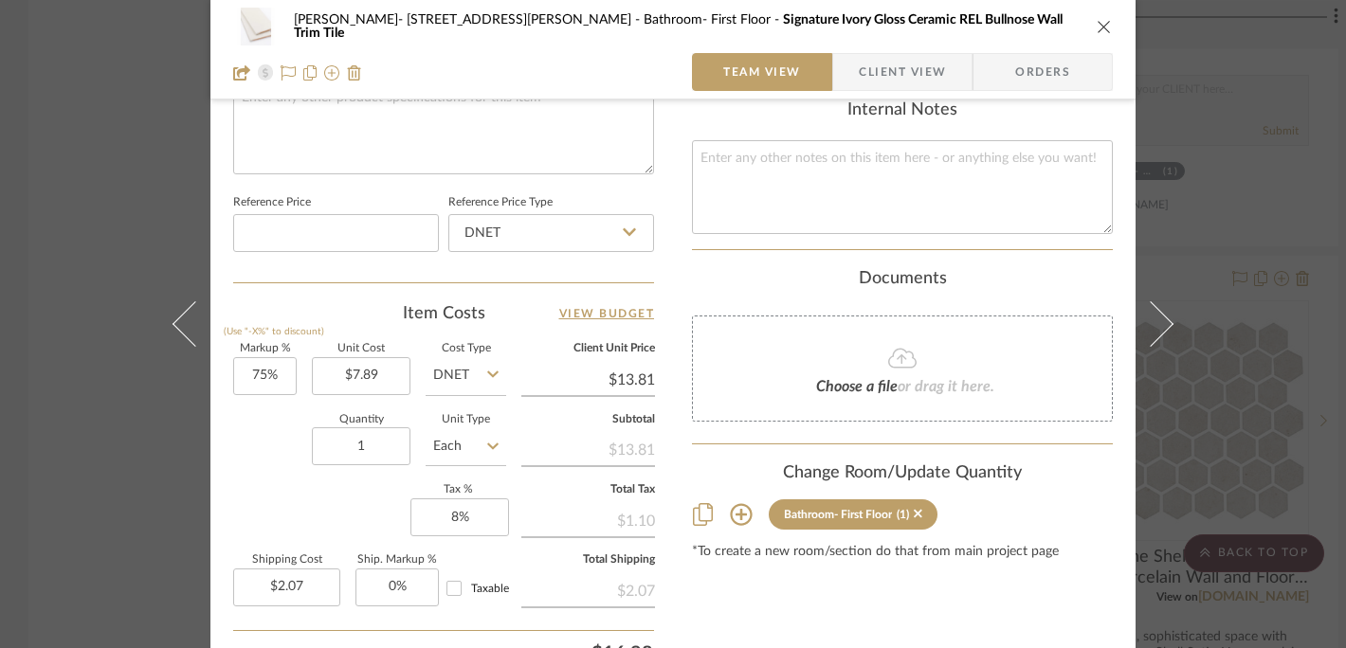
click at [1275, 171] on div "[PERSON_NAME]- [STREET_ADDRESS][PERSON_NAME] Bathroom- First Floor Signature Iv…" at bounding box center [673, 324] width 1346 height 648
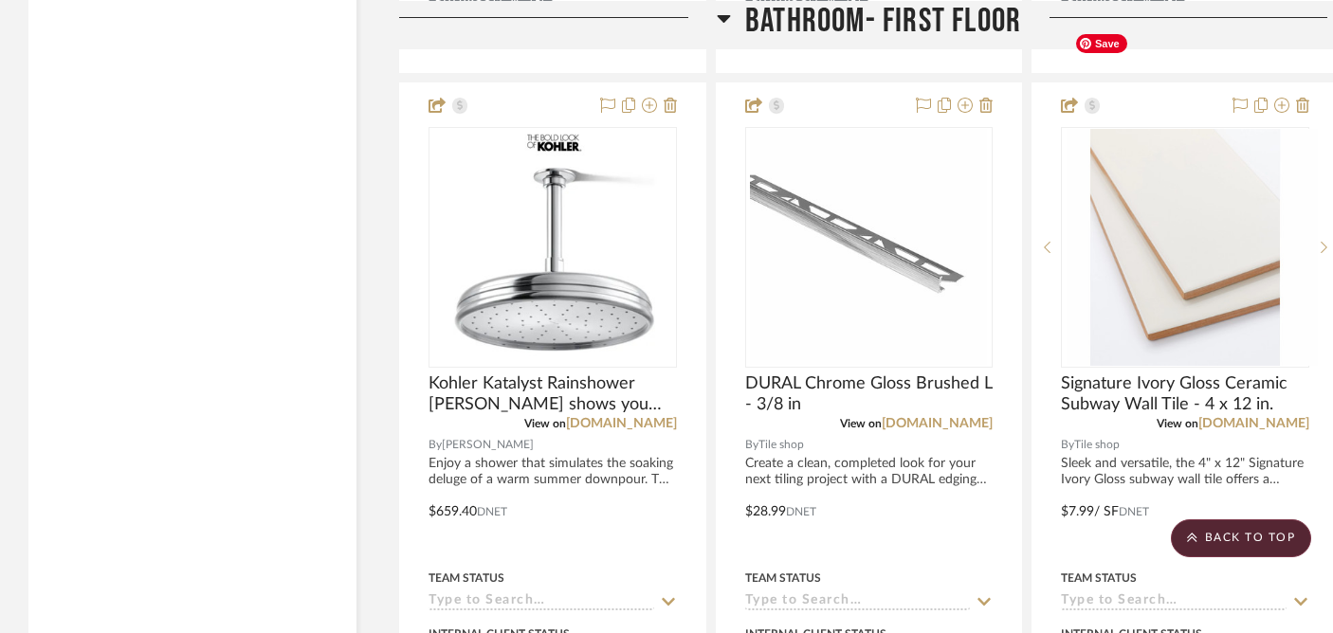
scroll to position [7227, 0]
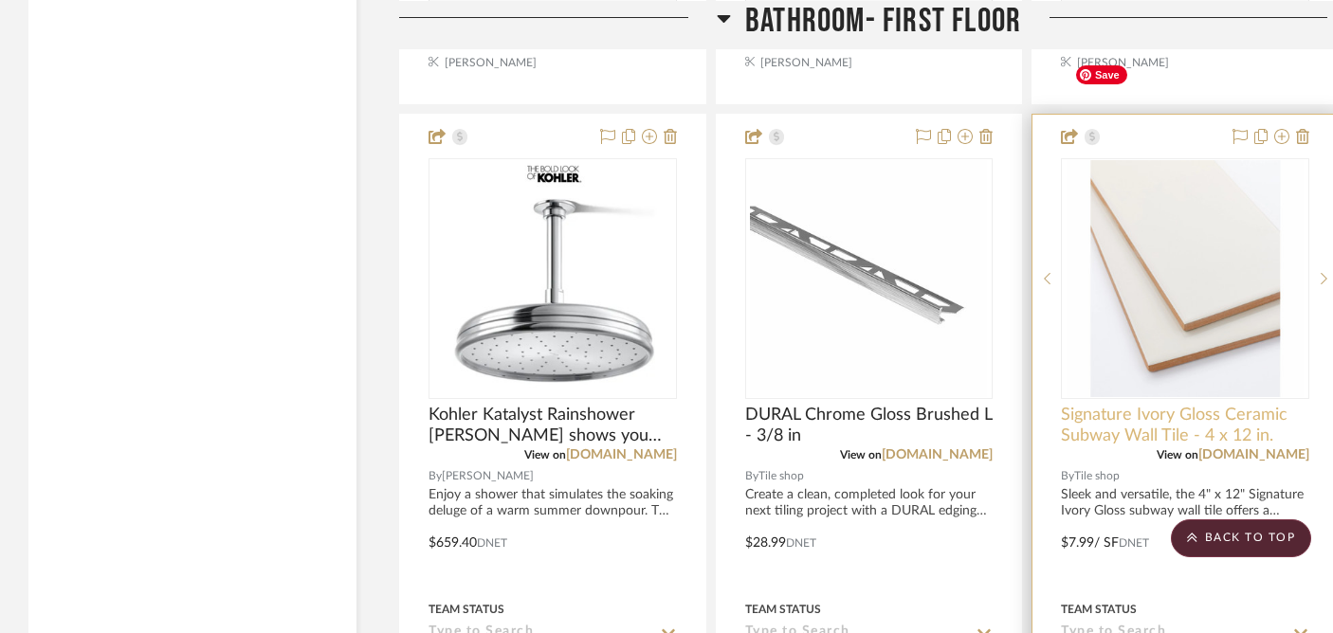
click at [1132, 405] on span "Signature Ivory Gloss Ceramic Subway Wall Tile - 4 x 12 in." at bounding box center [1185, 426] width 248 height 42
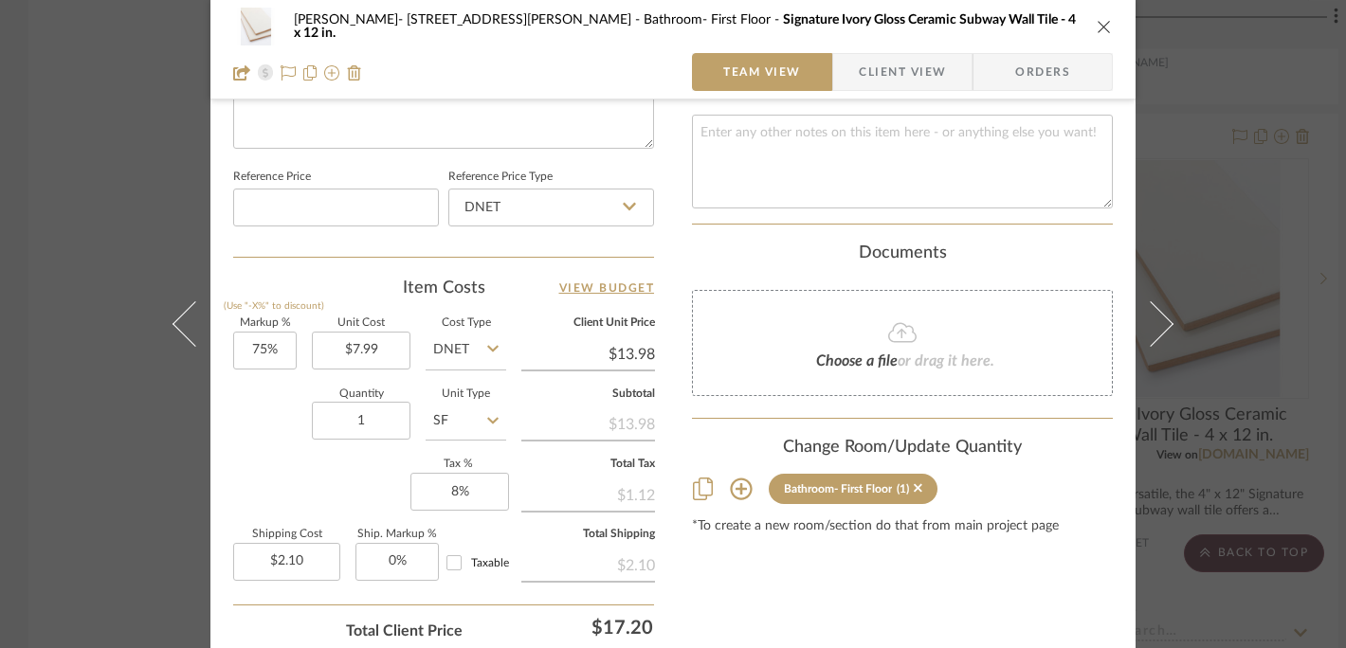
scroll to position [993, 0]
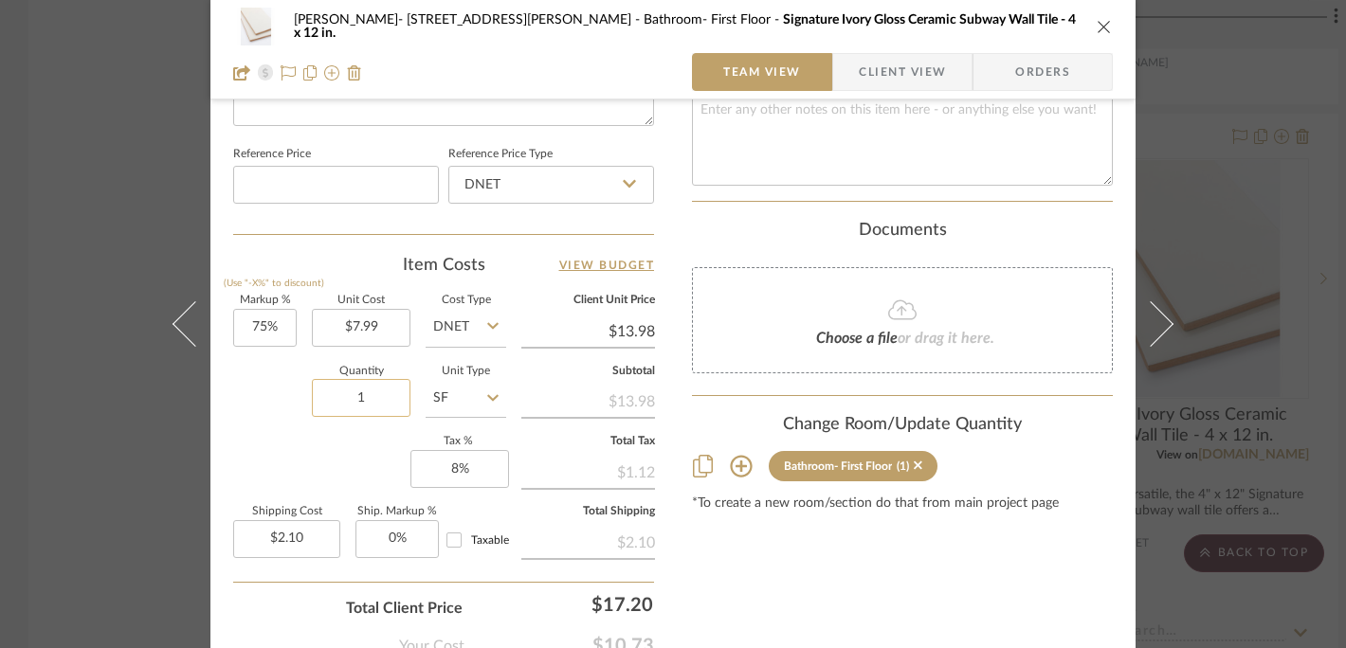
drag, startPoint x: 367, startPoint y: 392, endPoint x: 331, endPoint y: 393, distance: 36.0
click at [331, 392] on input "1" at bounding box center [361, 398] width 99 height 38
drag, startPoint x: 334, startPoint y: 394, endPoint x: 366, endPoint y: 396, distance: 32.3
click at [366, 396] on input "1" at bounding box center [361, 398] width 99 height 38
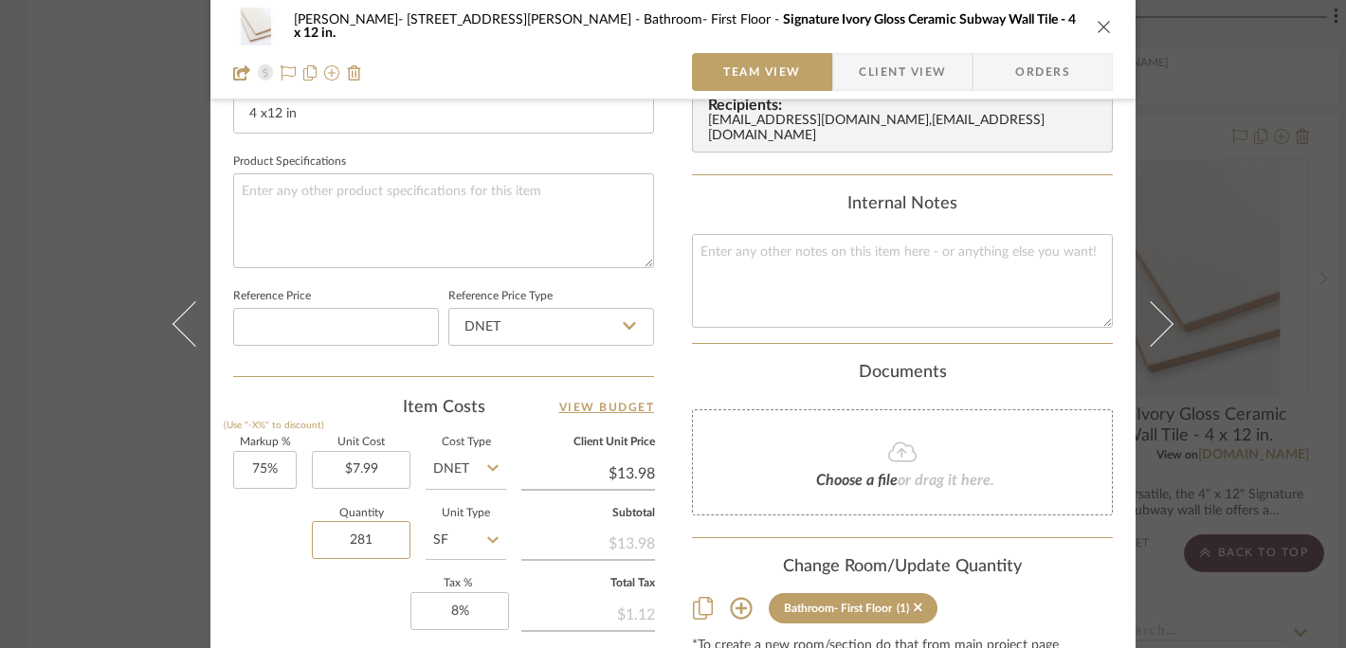
scroll to position [766, 0]
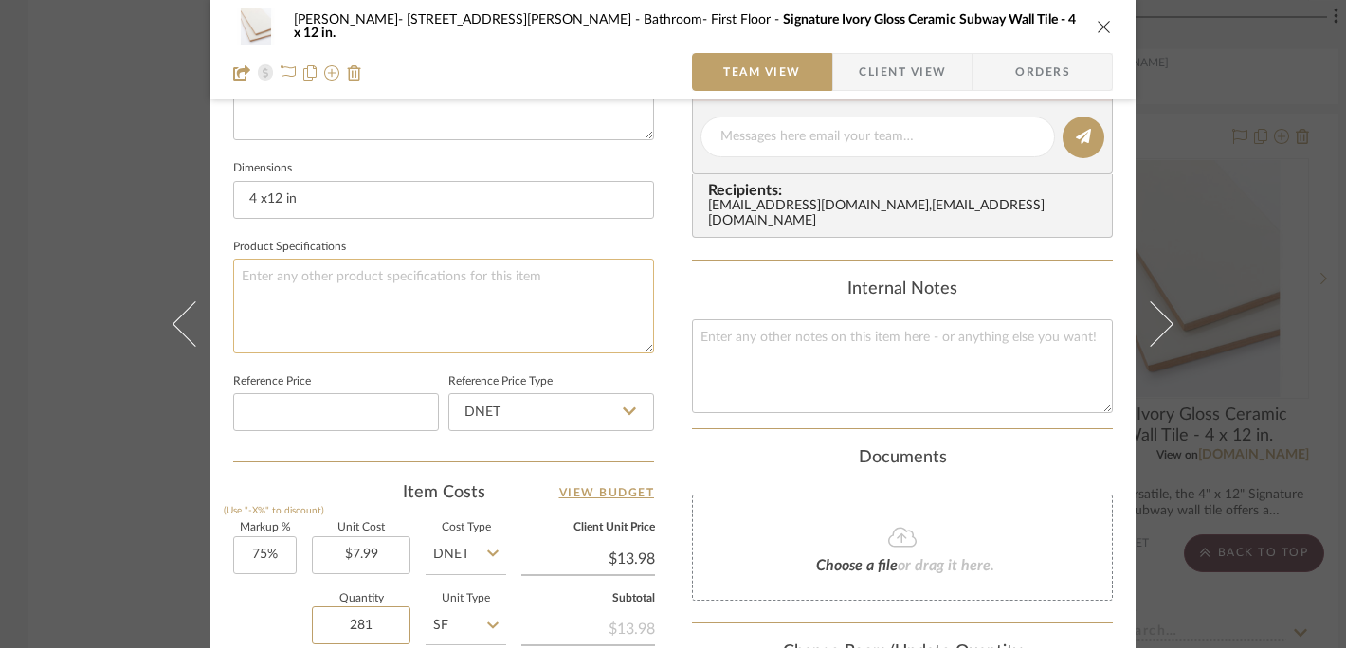
type input "281"
click at [336, 295] on textarea at bounding box center [443, 306] width 421 height 94
type input "$589.36"
click at [1097, 24] on icon "close" at bounding box center [1104, 26] width 15 height 15
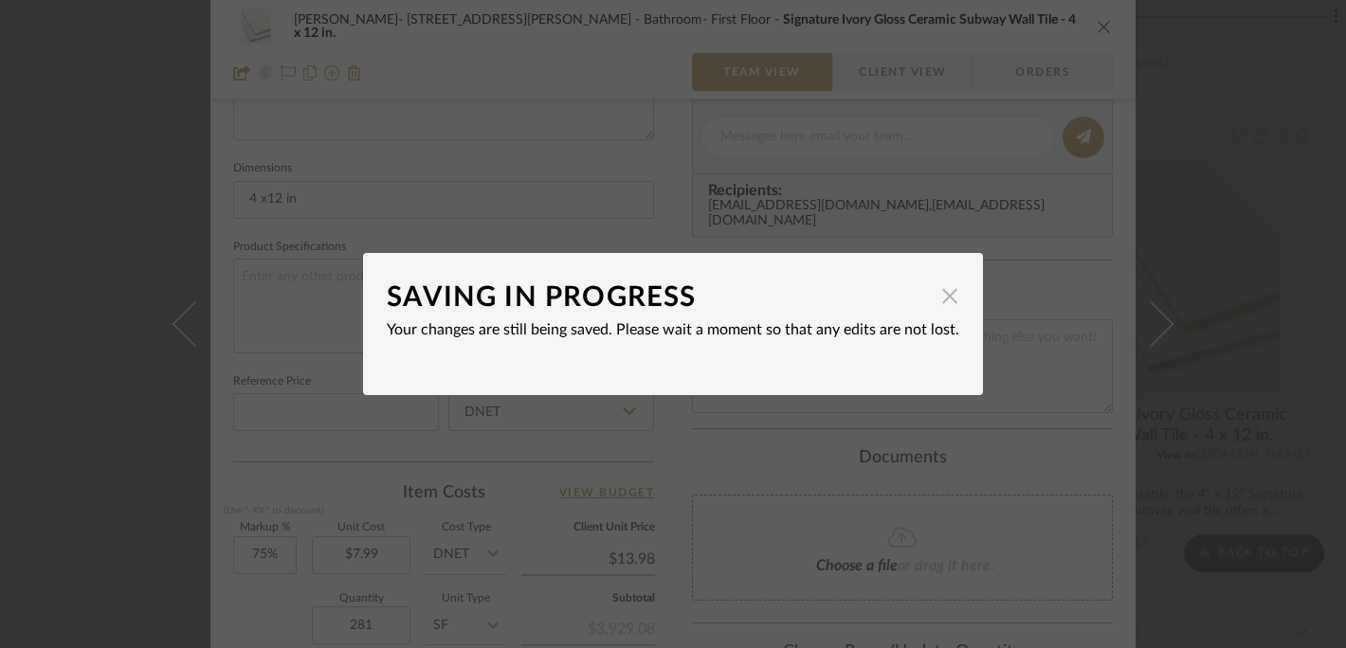
click at [941, 303] on span "button" at bounding box center [950, 296] width 38 height 38
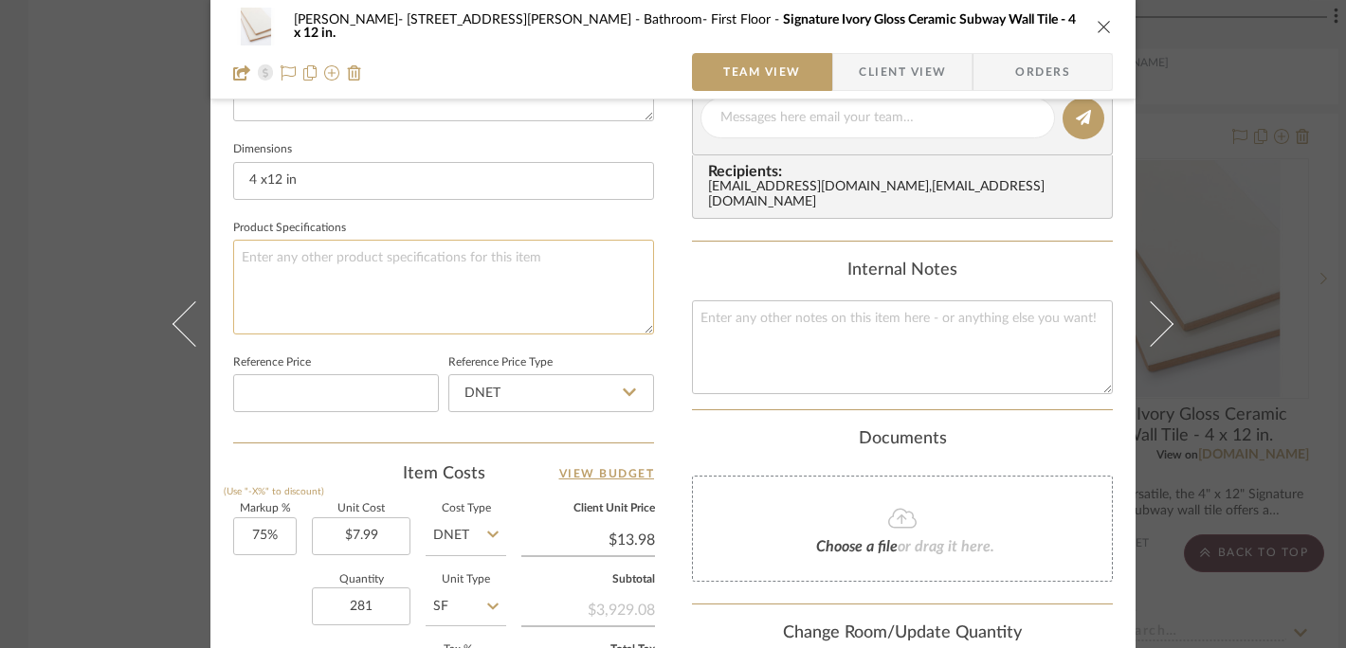
scroll to position [781, 0]
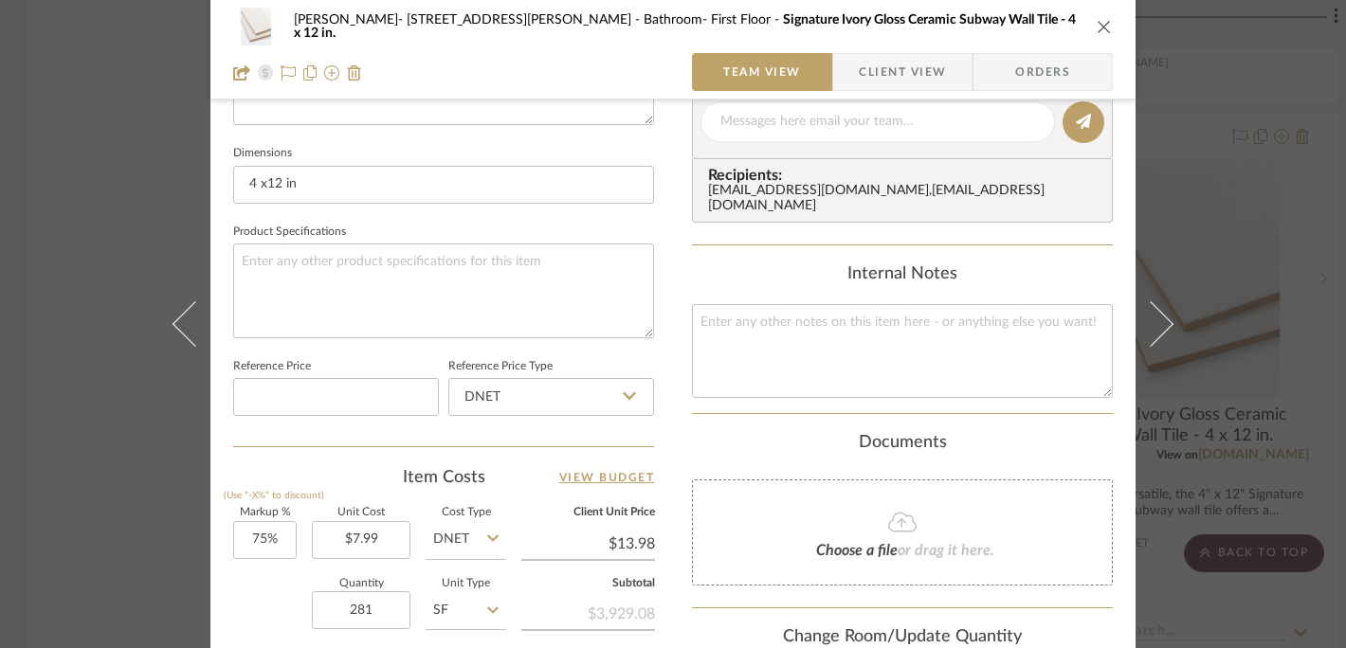
click at [1097, 27] on icon "close" at bounding box center [1104, 26] width 15 height 15
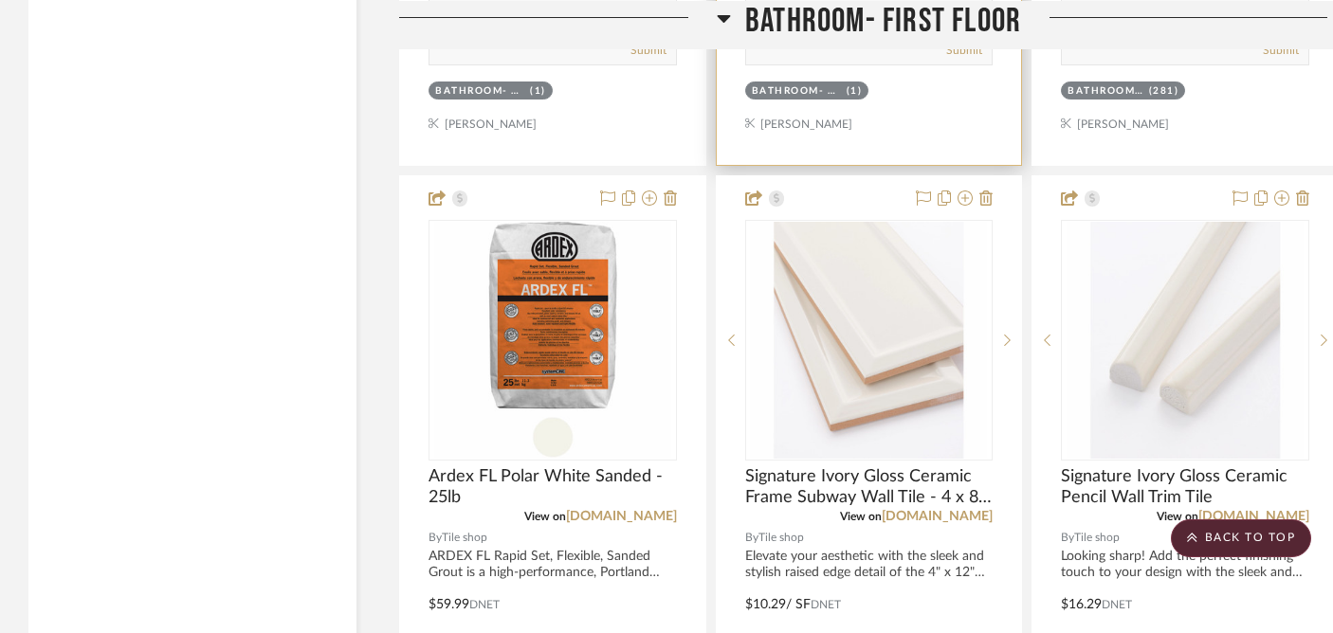
scroll to position [8010, 0]
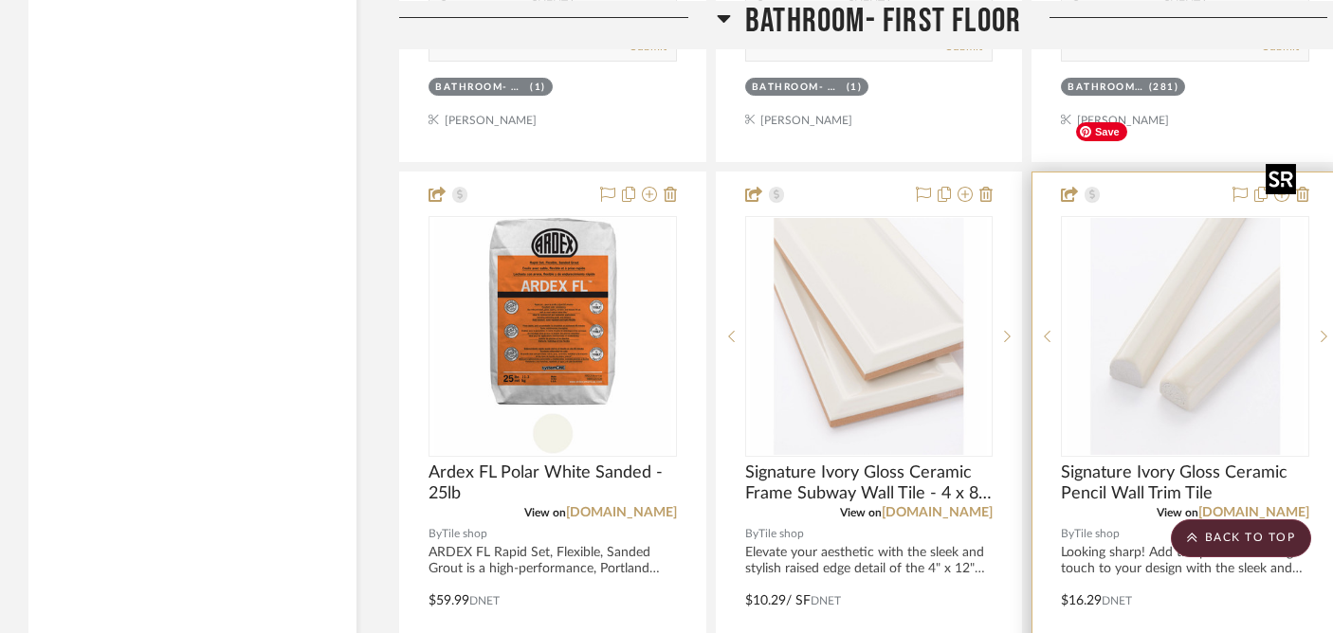
click at [1221, 256] on img "0" at bounding box center [1184, 336] width 237 height 237
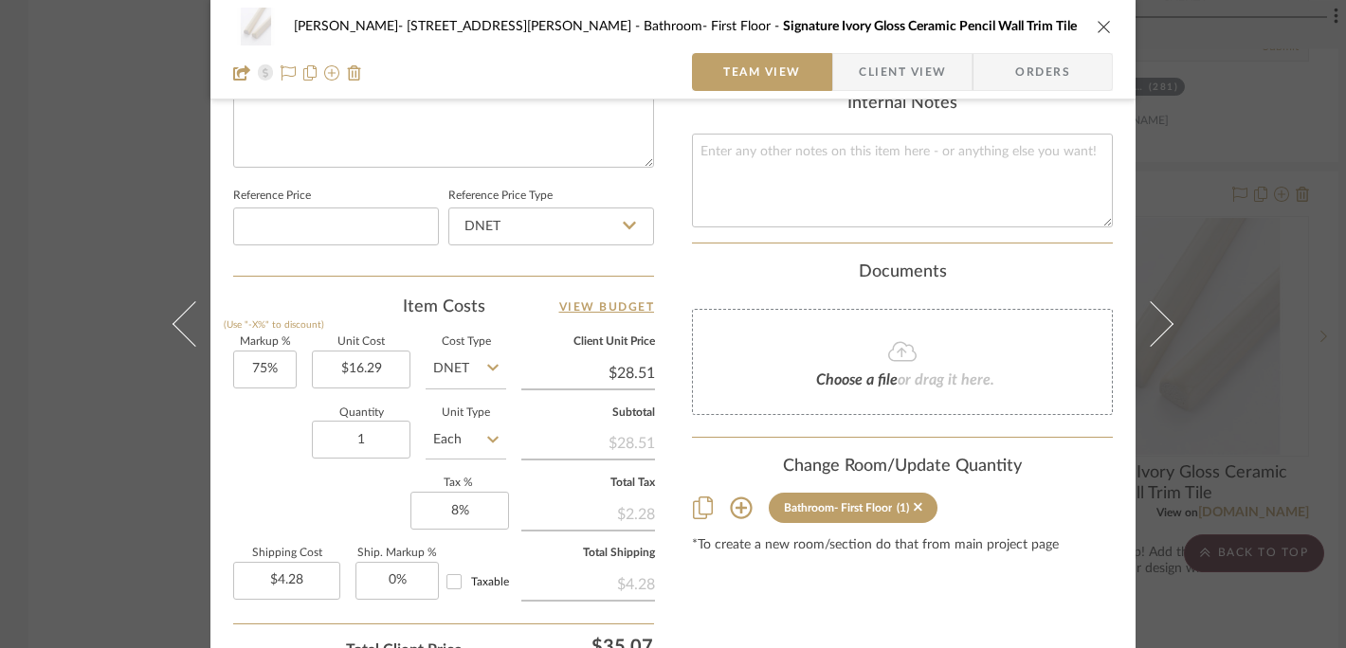
scroll to position [1113, 0]
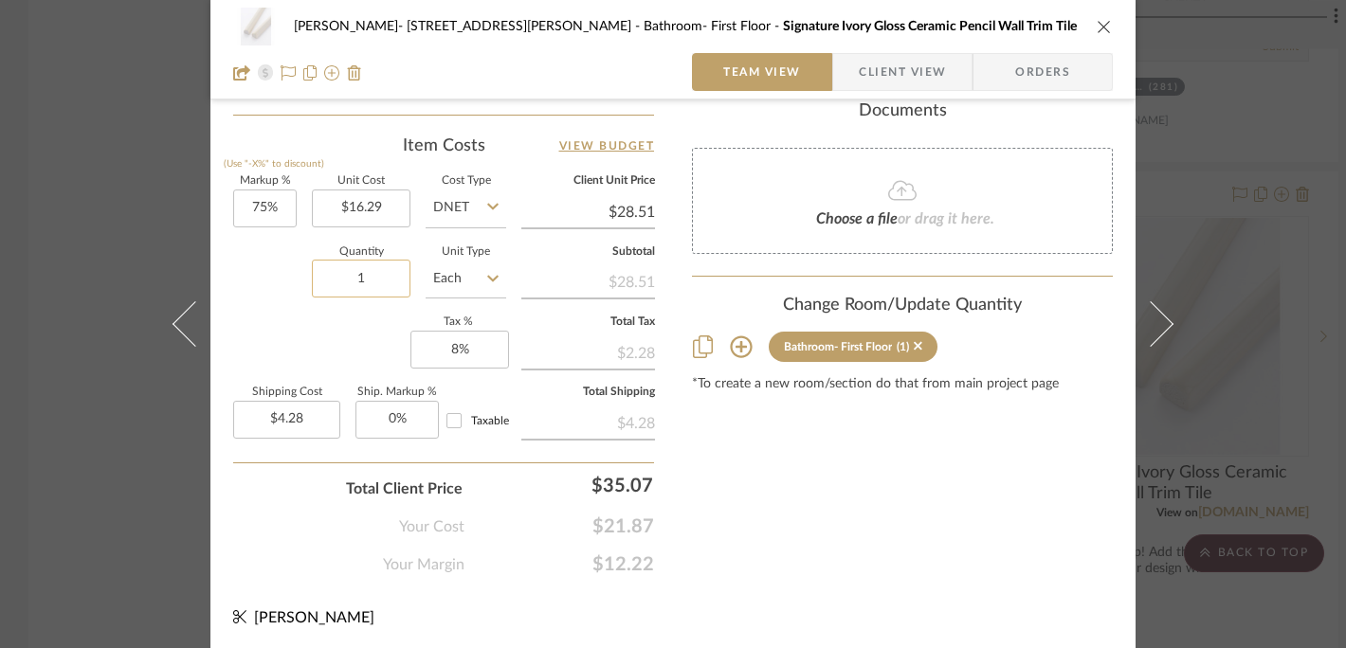
drag, startPoint x: 361, startPoint y: 279, endPoint x: 330, endPoint y: 277, distance: 31.3
click at [330, 277] on input "1" at bounding box center [361, 279] width 99 height 38
drag, startPoint x: 330, startPoint y: 277, endPoint x: 381, endPoint y: 279, distance: 51.2
click at [381, 279] on input "1" at bounding box center [361, 279] width 99 height 38
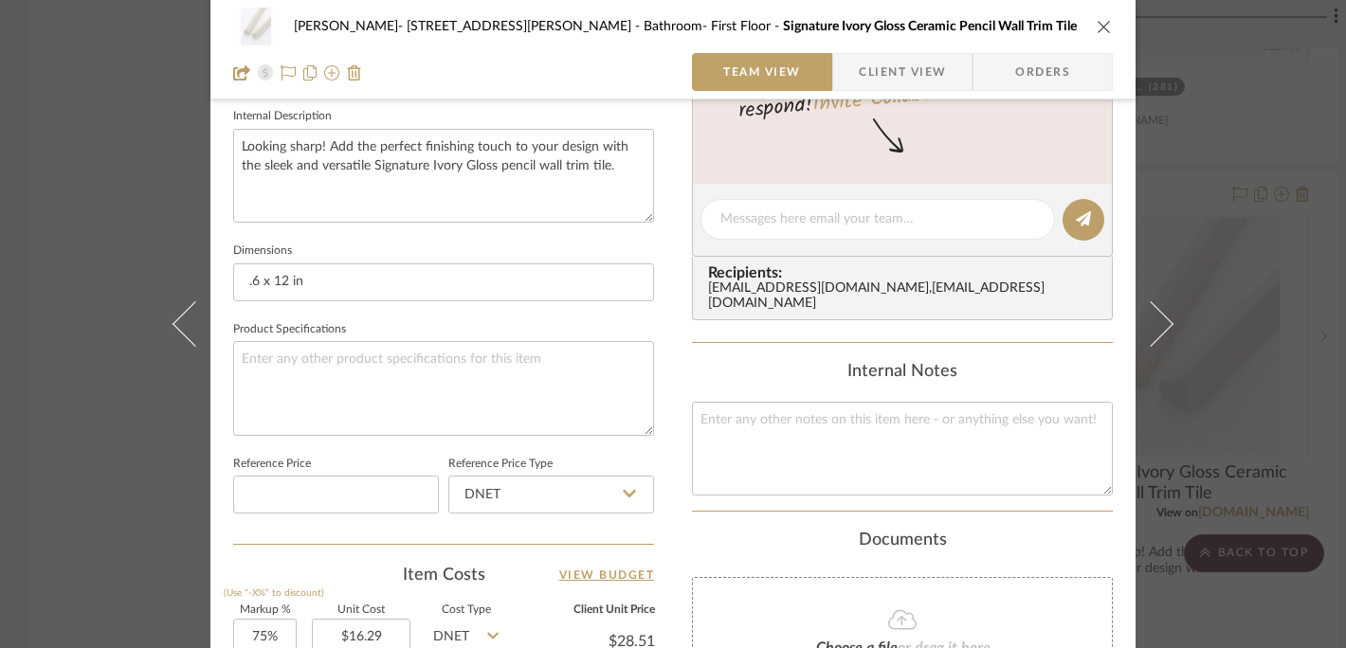
scroll to position [646, 0]
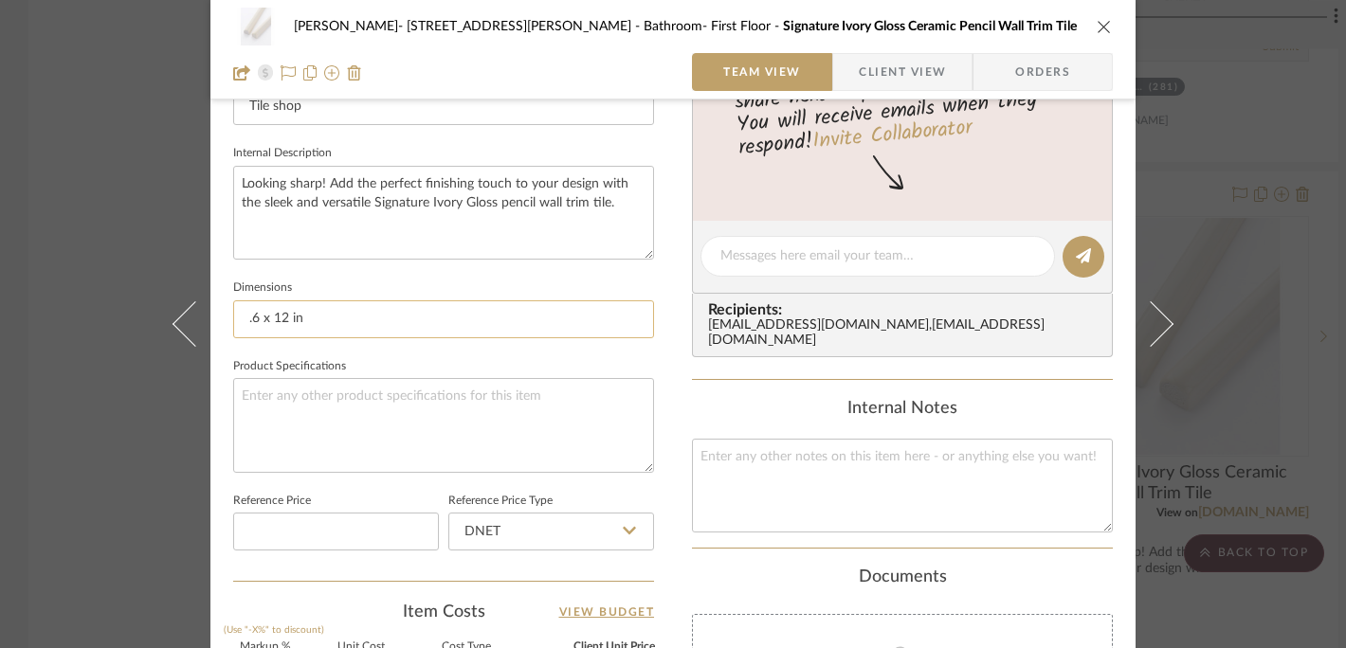
type input "22"
click at [364, 320] on input ".6 x 12 in" at bounding box center [443, 319] width 421 height 38
type input "$94.07"
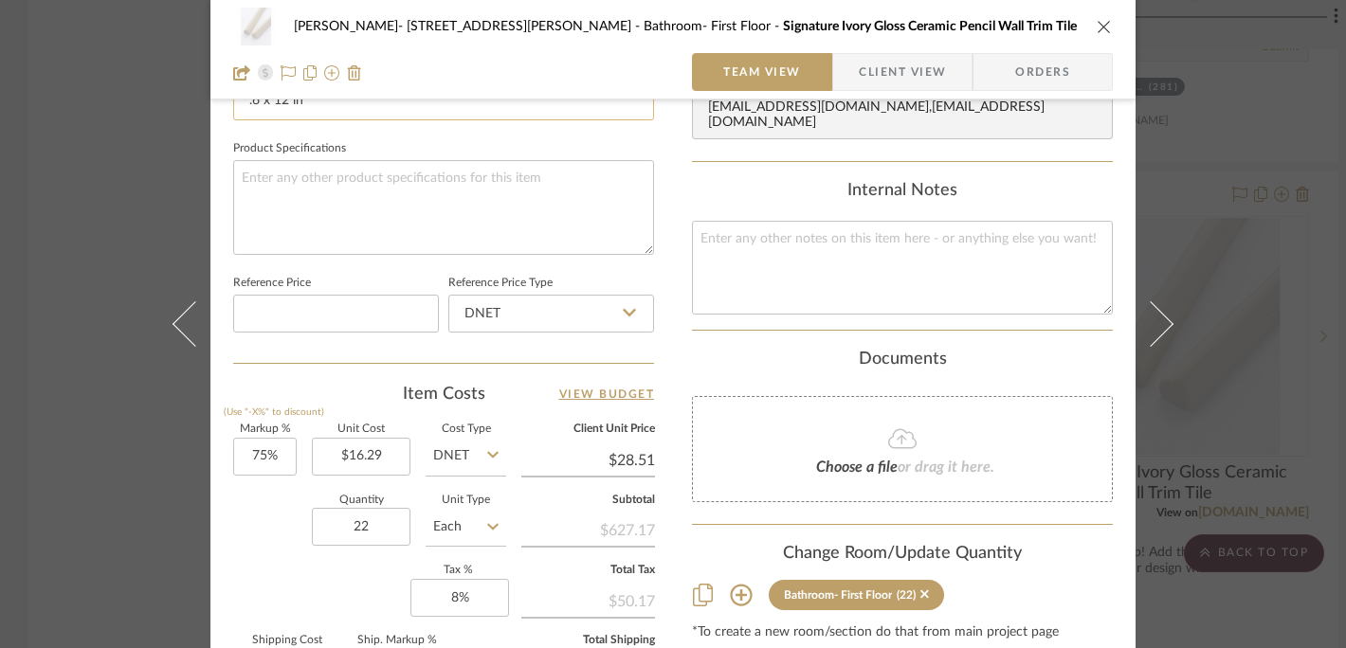
scroll to position [909, 0]
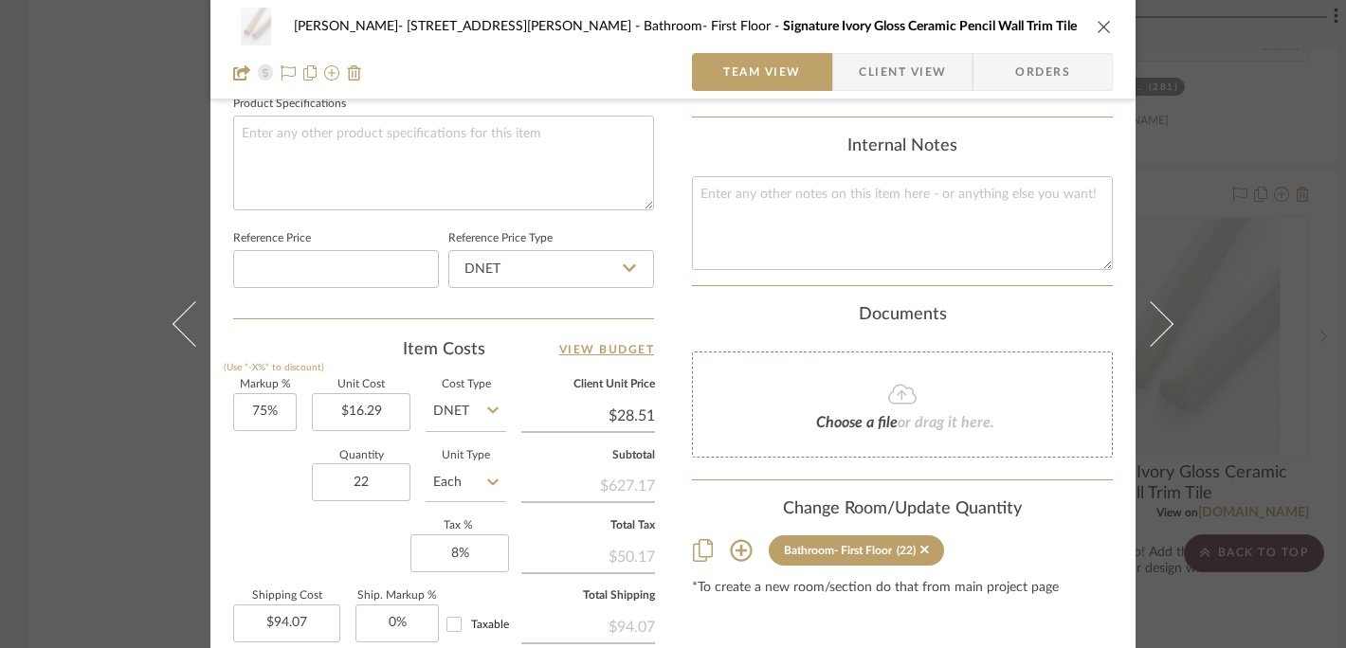
click at [1097, 25] on icon "close" at bounding box center [1104, 26] width 15 height 15
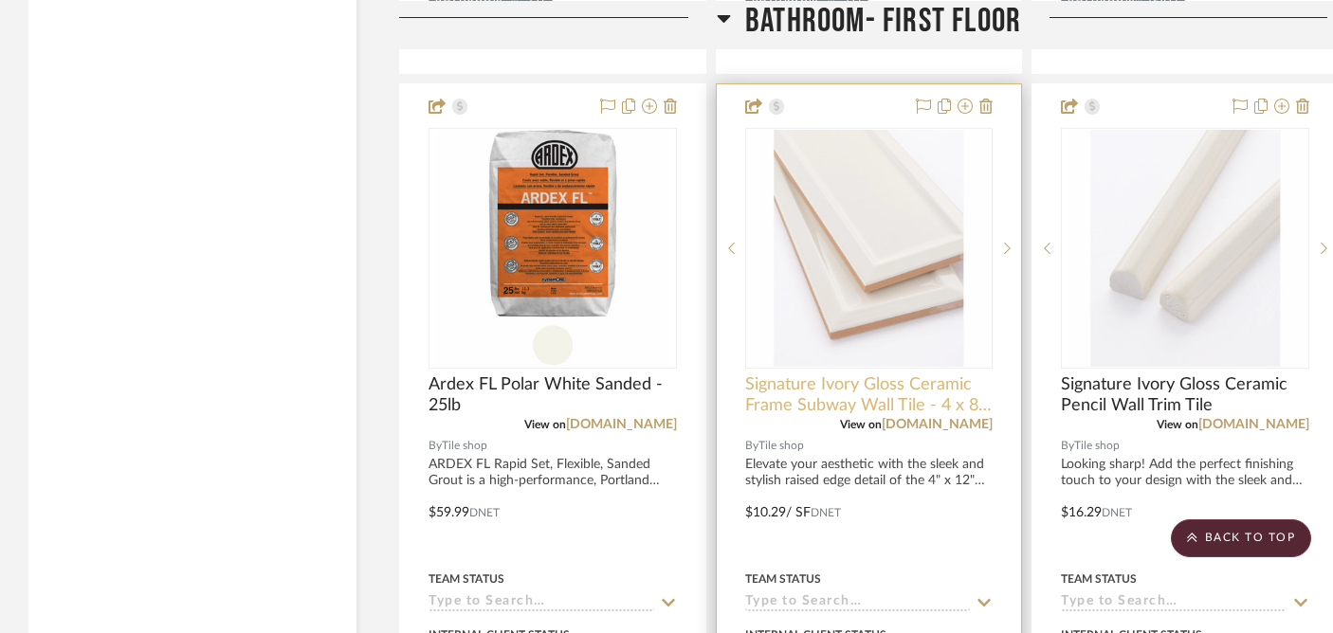
scroll to position [8104, 0]
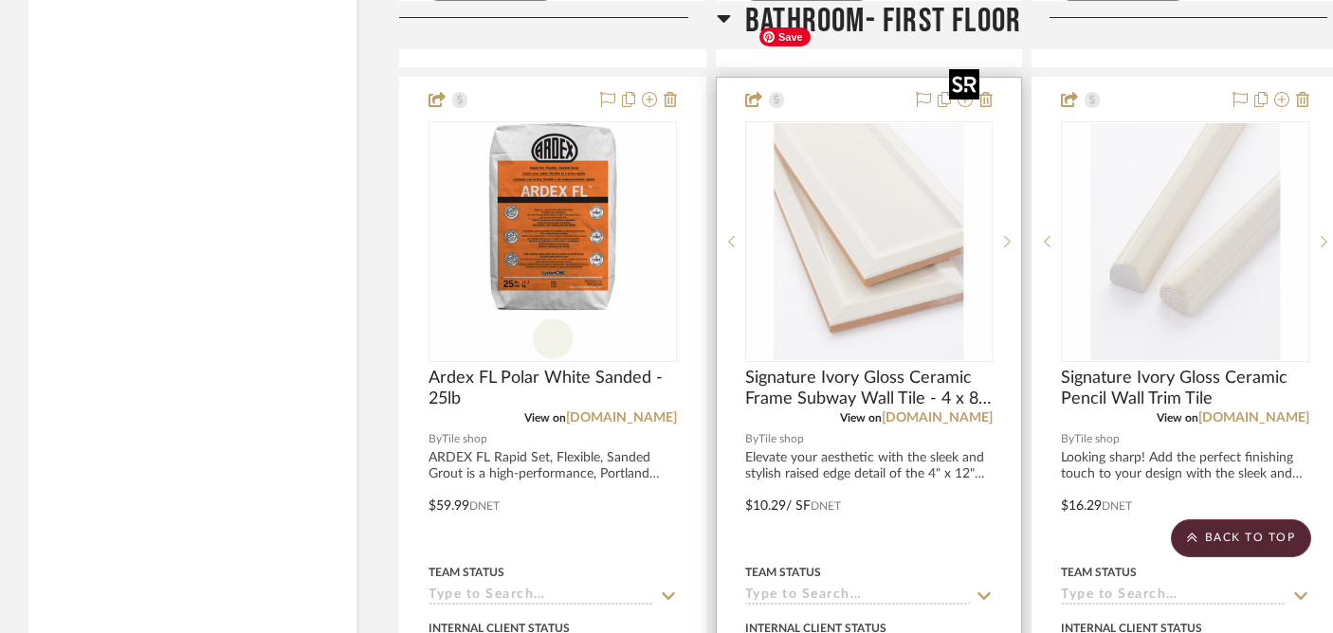
click at [864, 191] on img "0" at bounding box center [868, 241] width 237 height 237
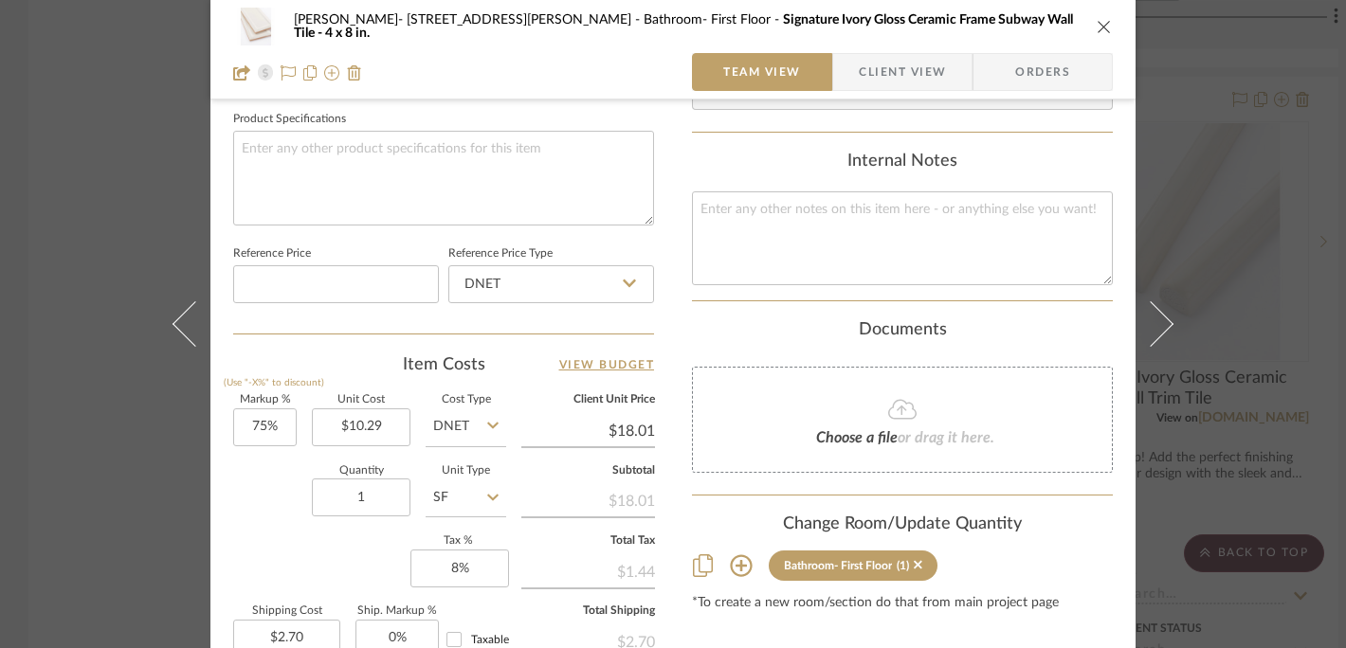
scroll to position [897, 0]
drag, startPoint x: 369, startPoint y: 487, endPoint x: 327, endPoint y: 487, distance: 41.7
click at [327, 487] on input "1" at bounding box center [361, 495] width 99 height 38
drag, startPoint x: 325, startPoint y: 487, endPoint x: 373, endPoint y: 488, distance: 47.4
click at [373, 488] on input "1" at bounding box center [361, 495] width 99 height 38
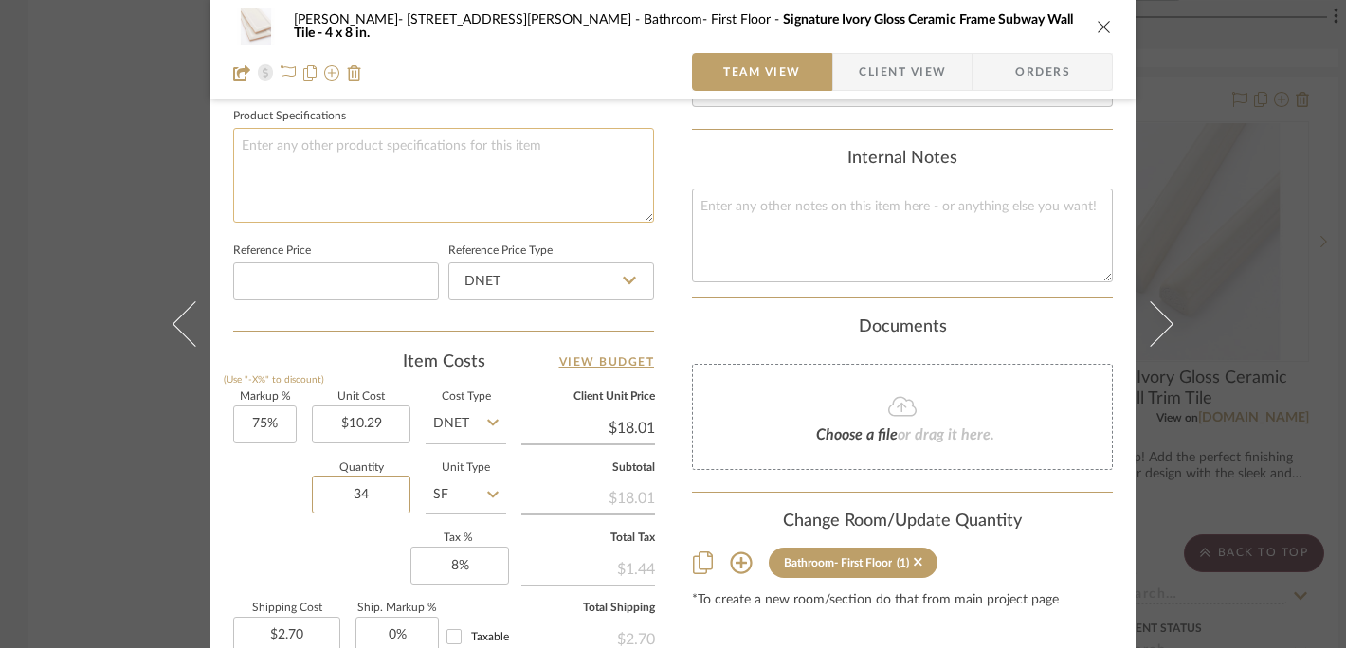
type input "34"
click at [390, 159] on textarea at bounding box center [443, 175] width 421 height 94
type input "$91.84"
click at [1097, 26] on icon "close" at bounding box center [1104, 26] width 15 height 15
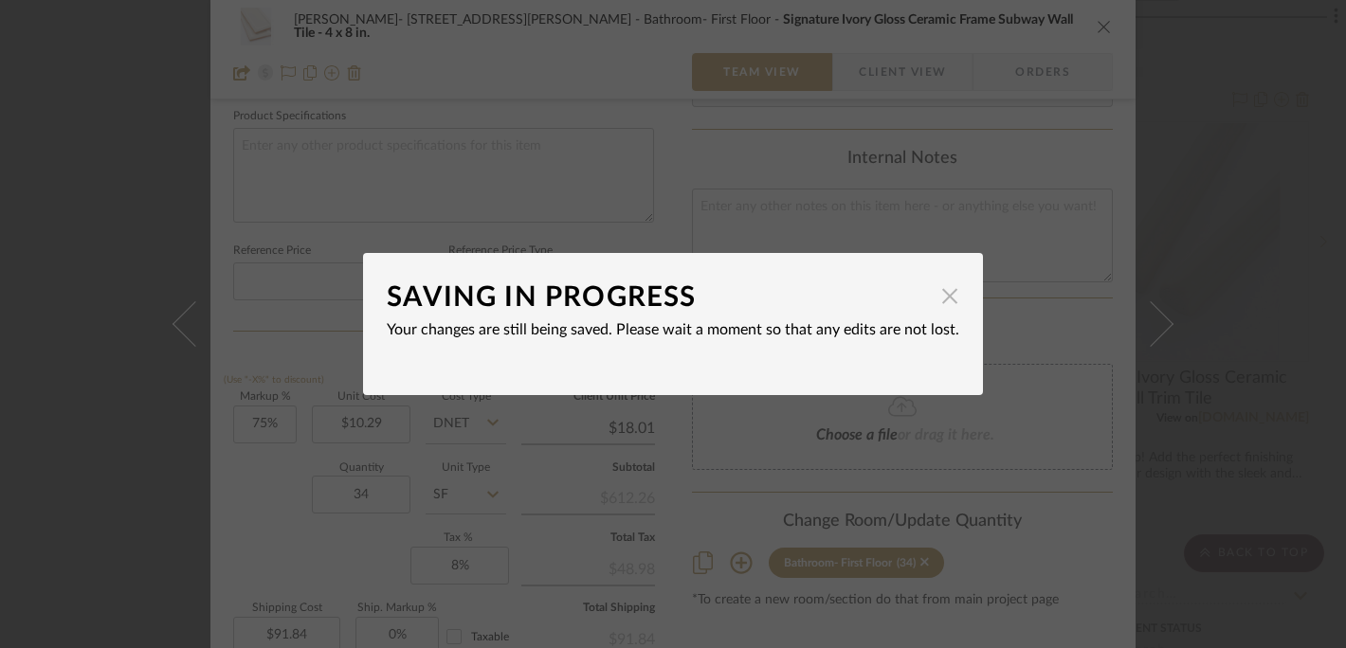
click at [943, 300] on span "button" at bounding box center [950, 296] width 38 height 38
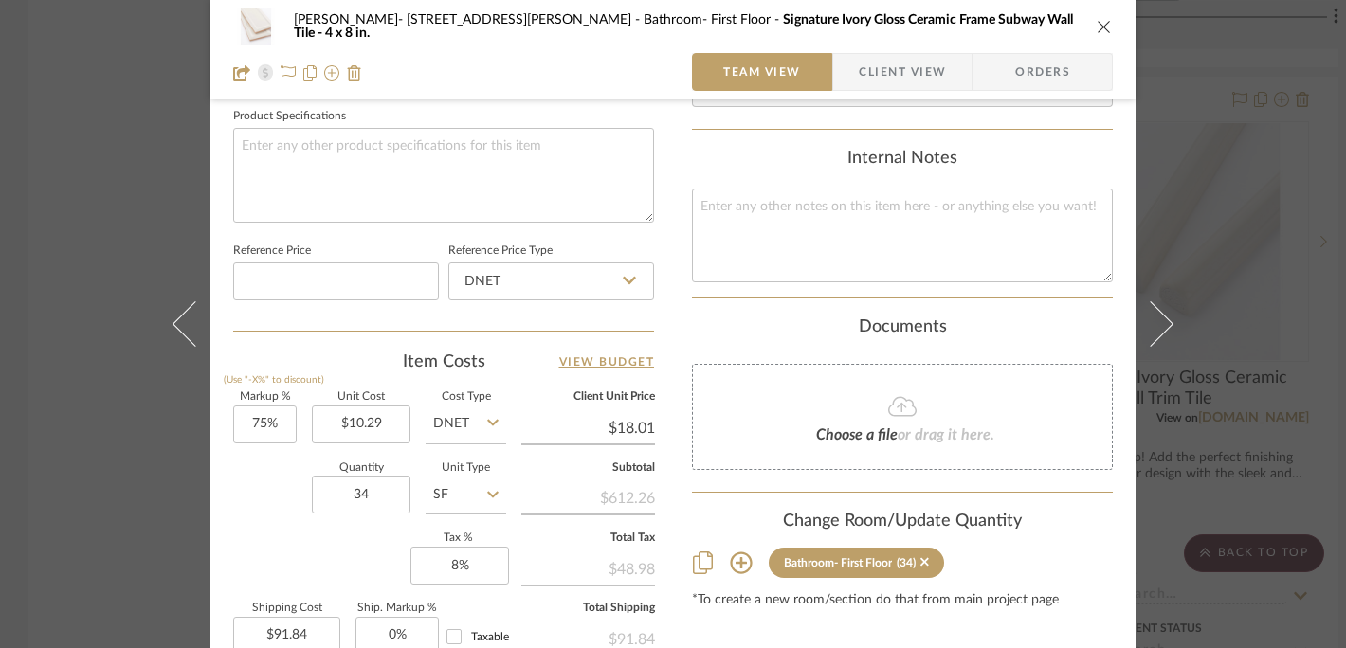
click at [1097, 33] on icon "close" at bounding box center [1104, 26] width 15 height 15
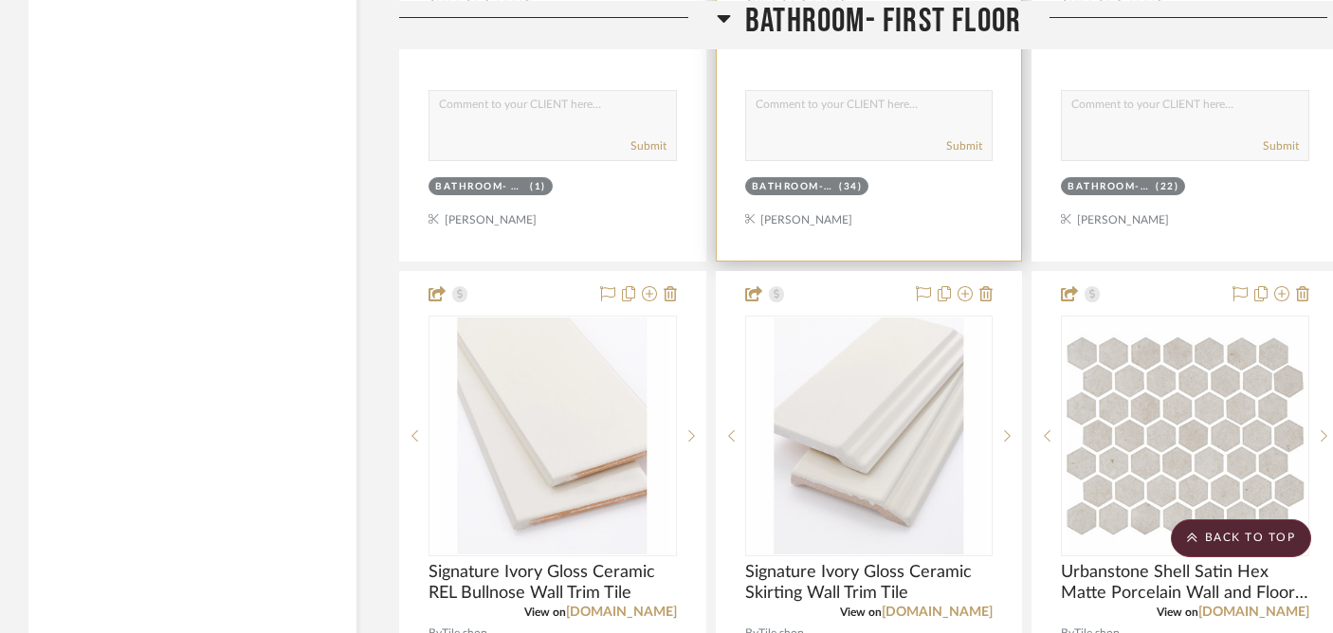
scroll to position [8770, 0]
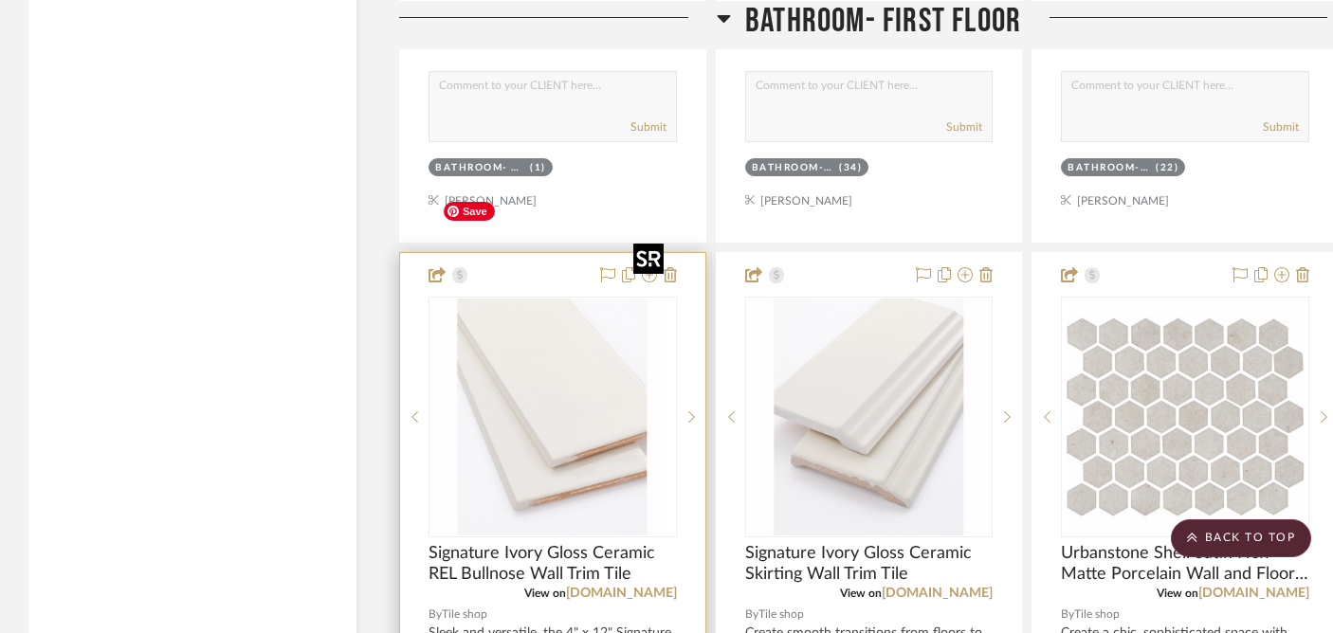
click at [512, 396] on img "0" at bounding box center [552, 417] width 237 height 237
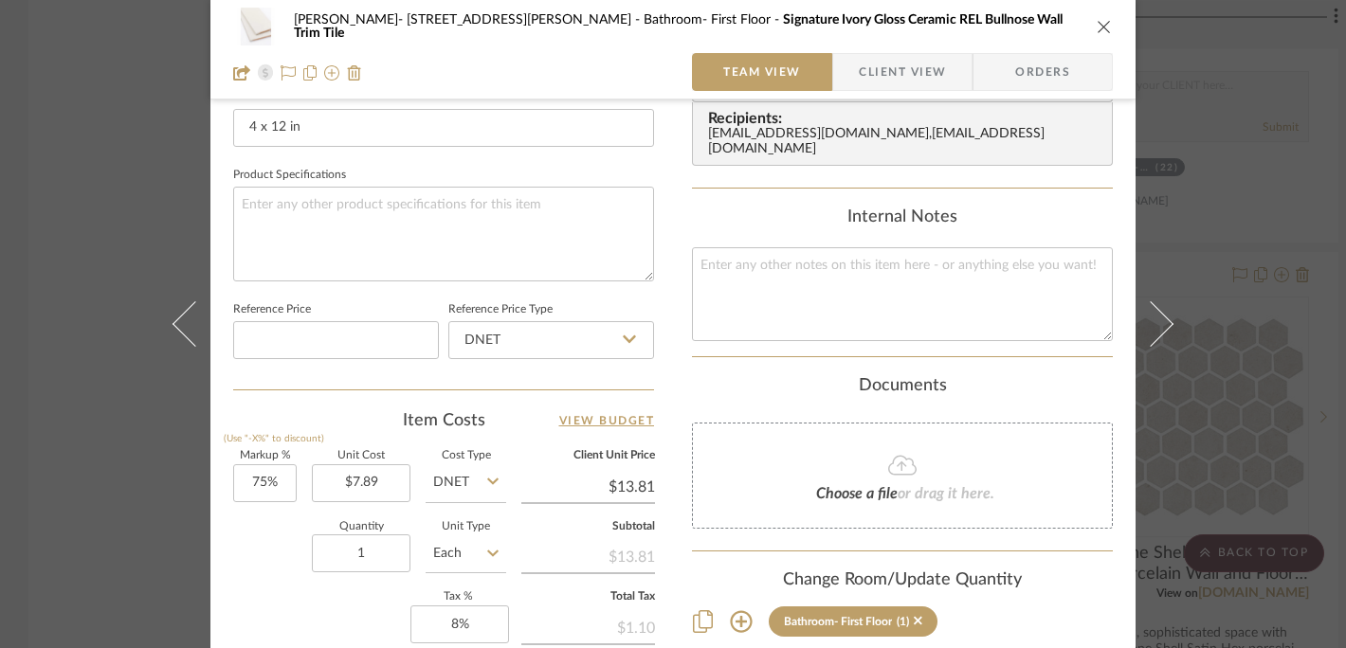
scroll to position [862, 0]
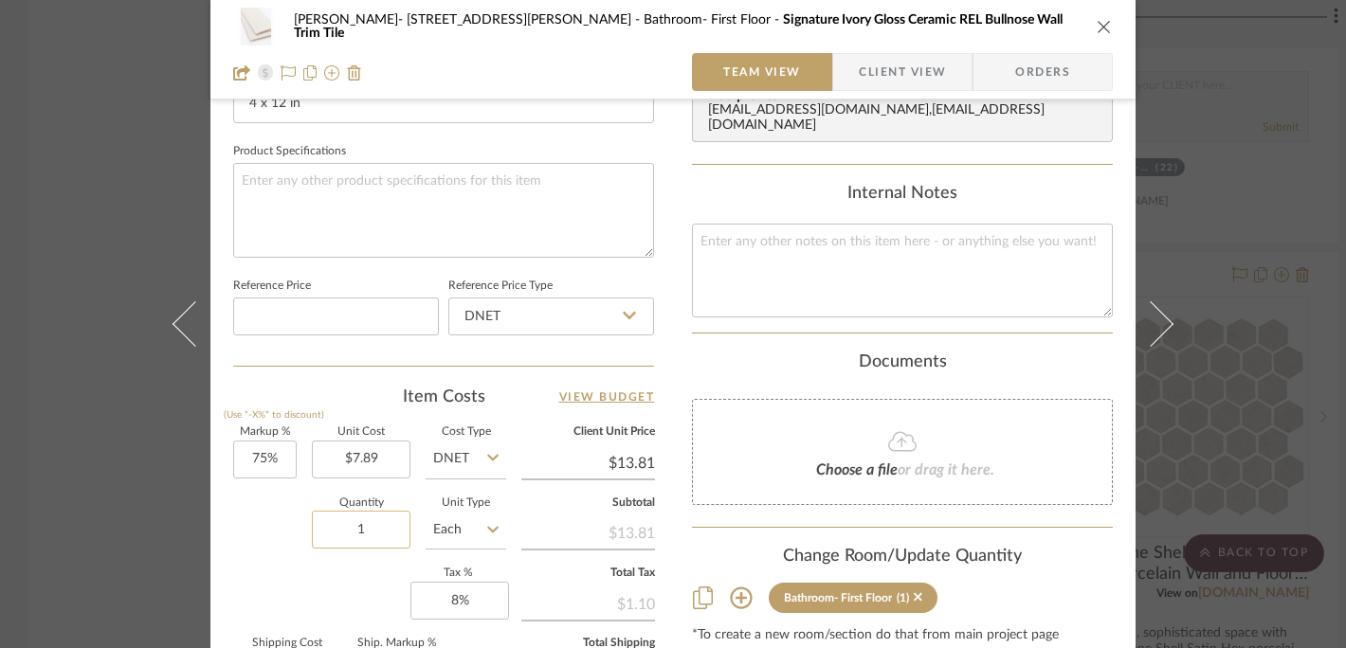
click at [350, 522] on input "1" at bounding box center [361, 530] width 99 height 38
drag, startPoint x: 349, startPoint y: 522, endPoint x: 370, endPoint y: 522, distance: 20.9
click at [370, 522] on input "1" at bounding box center [361, 530] width 99 height 38
type input "33"
click at [371, 220] on textarea at bounding box center [443, 210] width 421 height 94
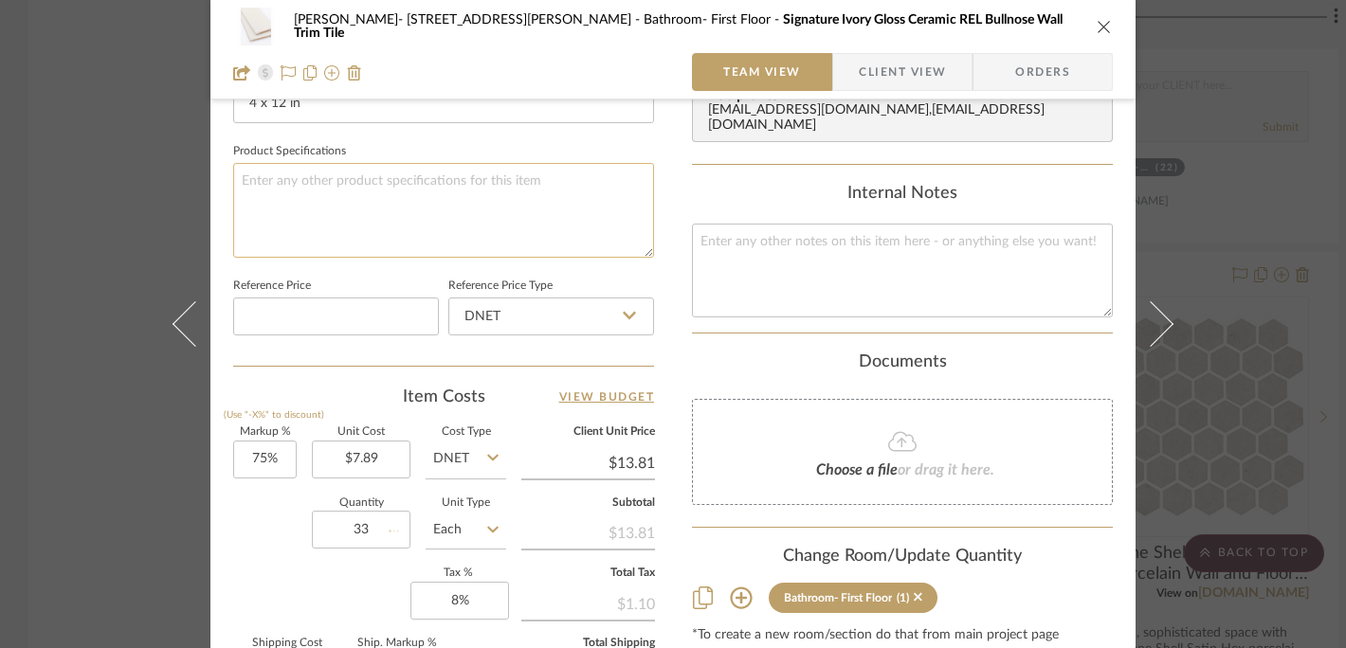
type input "$68.35"
click at [1097, 27] on icon "close" at bounding box center [1104, 26] width 15 height 15
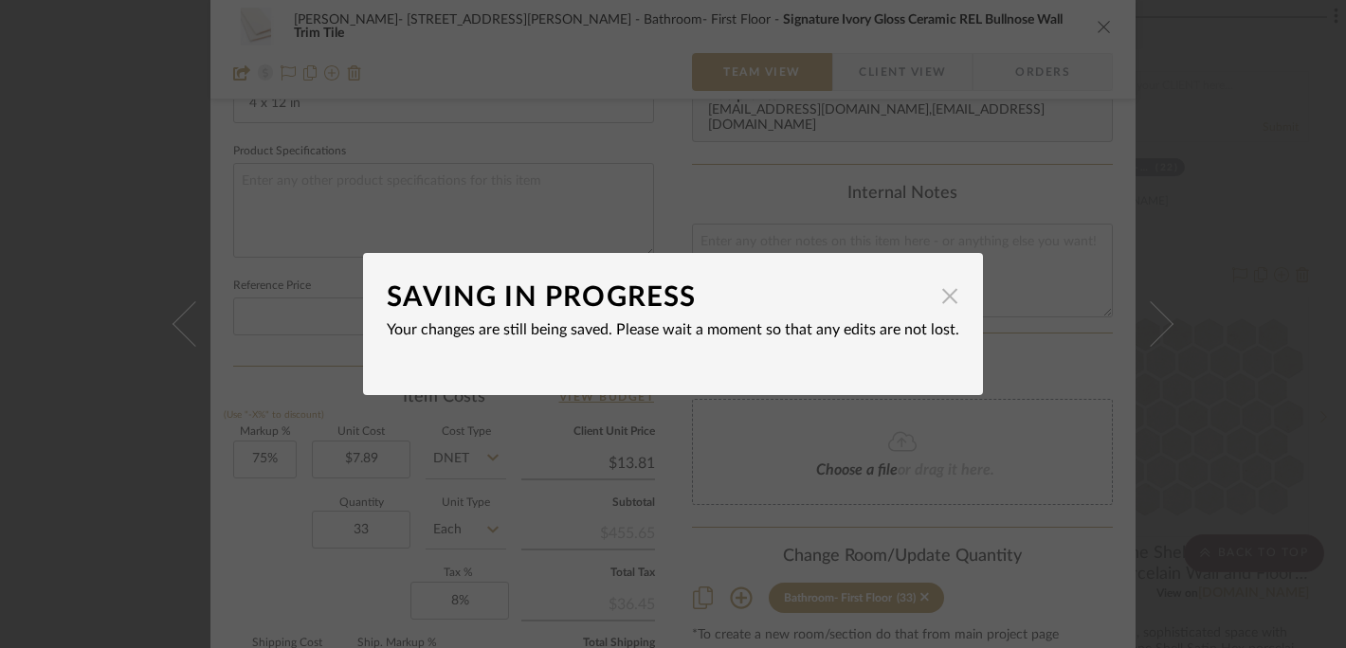
click at [945, 299] on span "button" at bounding box center [950, 296] width 38 height 38
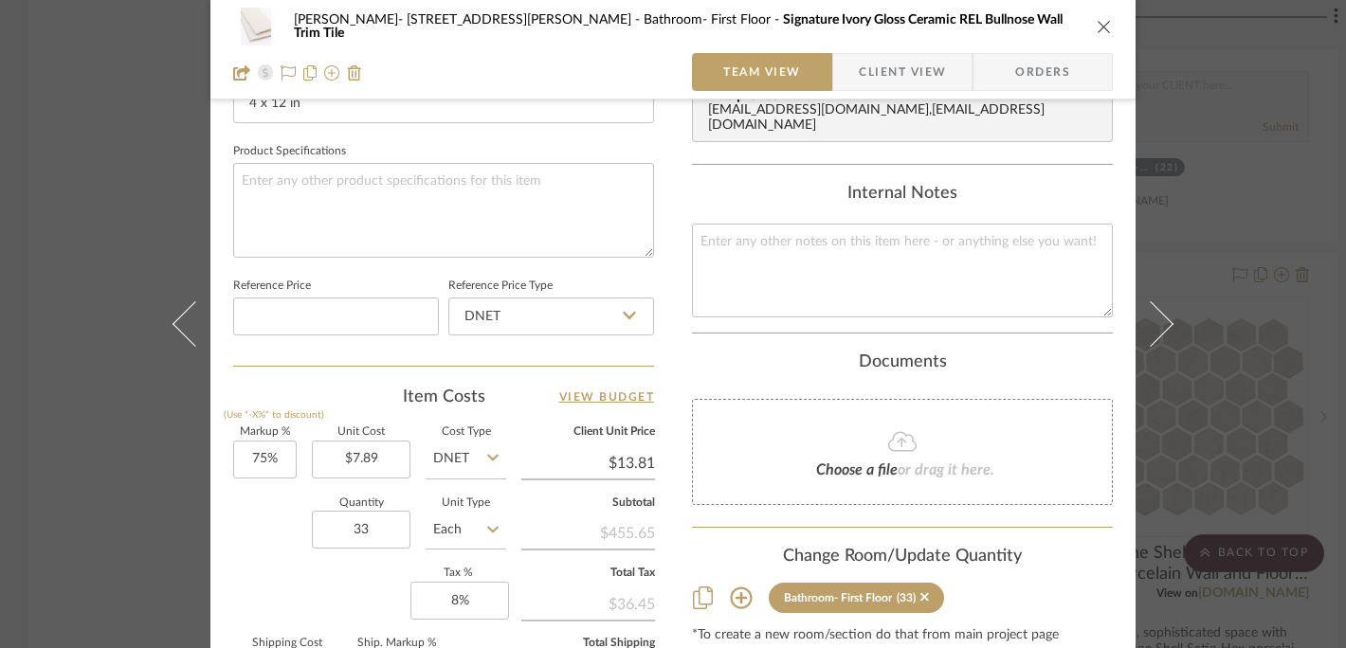
click at [1097, 28] on icon "close" at bounding box center [1104, 26] width 15 height 15
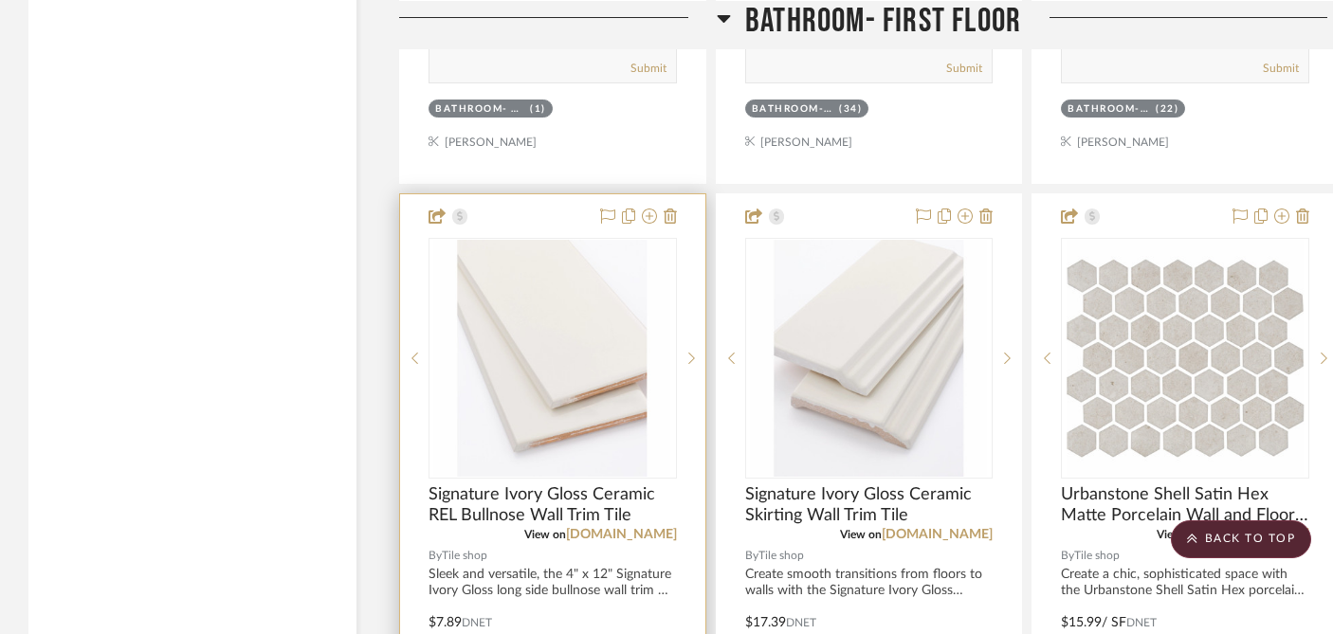
scroll to position [8831, 0]
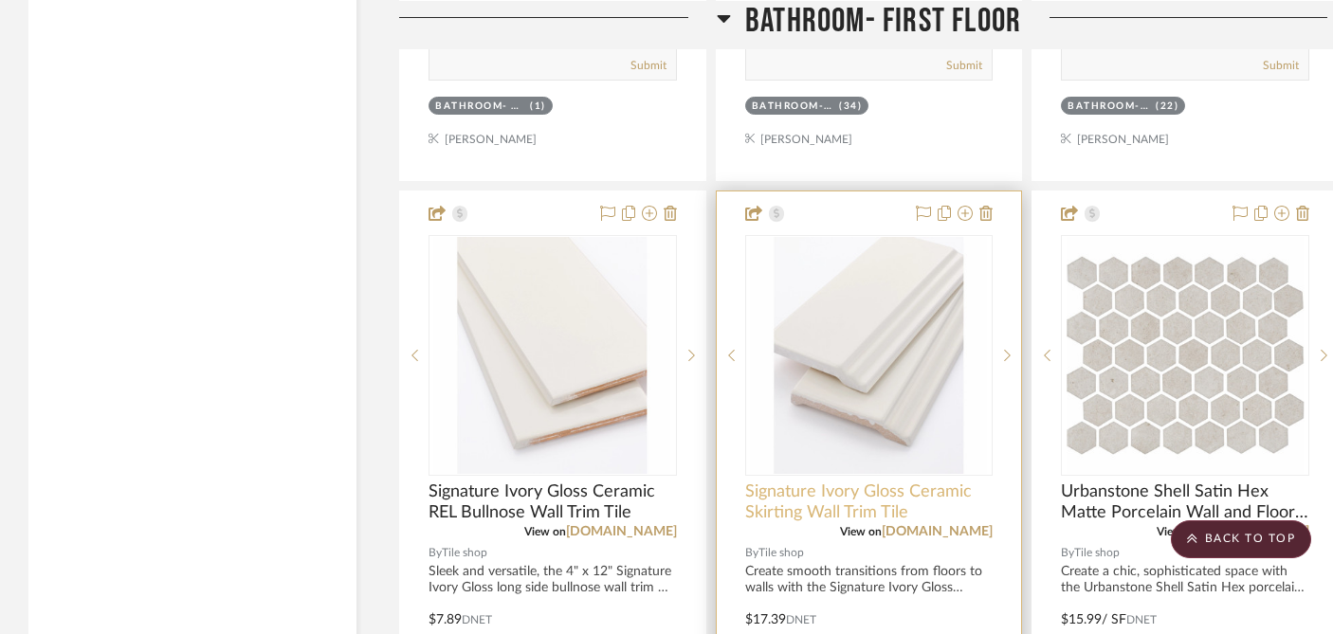
click at [812, 482] on span "Signature Ivory Gloss Ceramic Skirting Wall Trim Tile" at bounding box center [869, 503] width 248 height 42
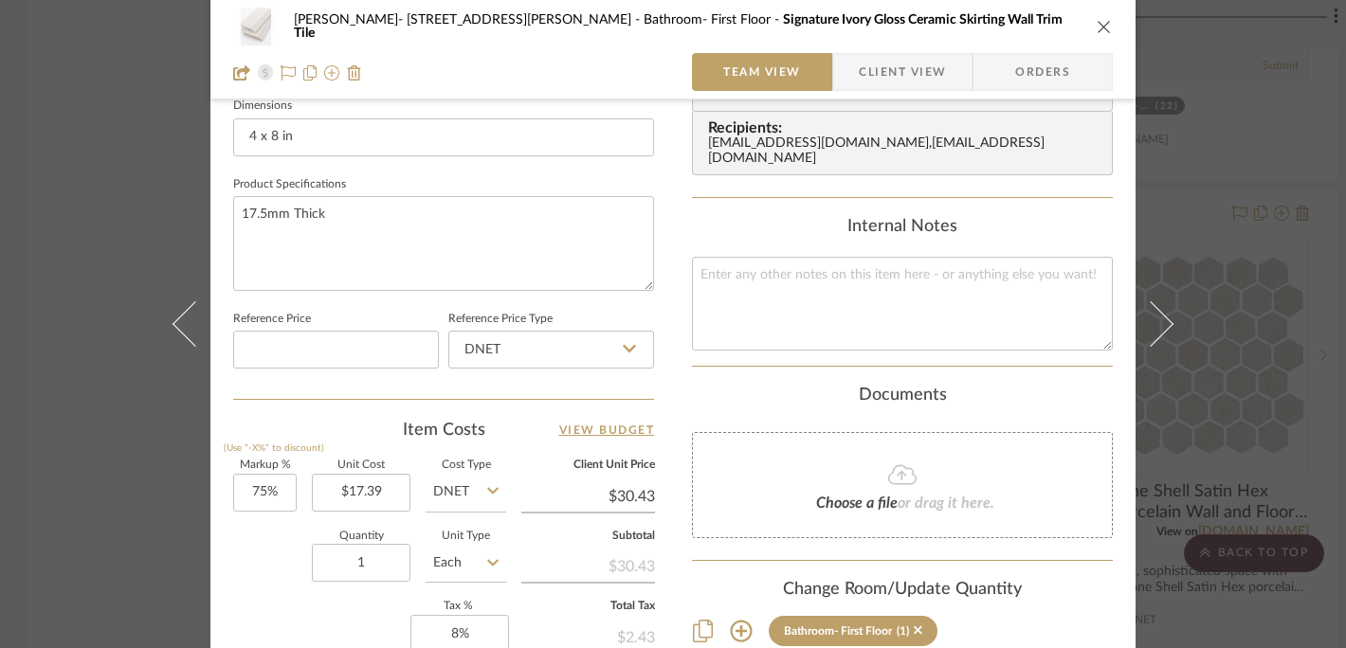
scroll to position [915, 0]
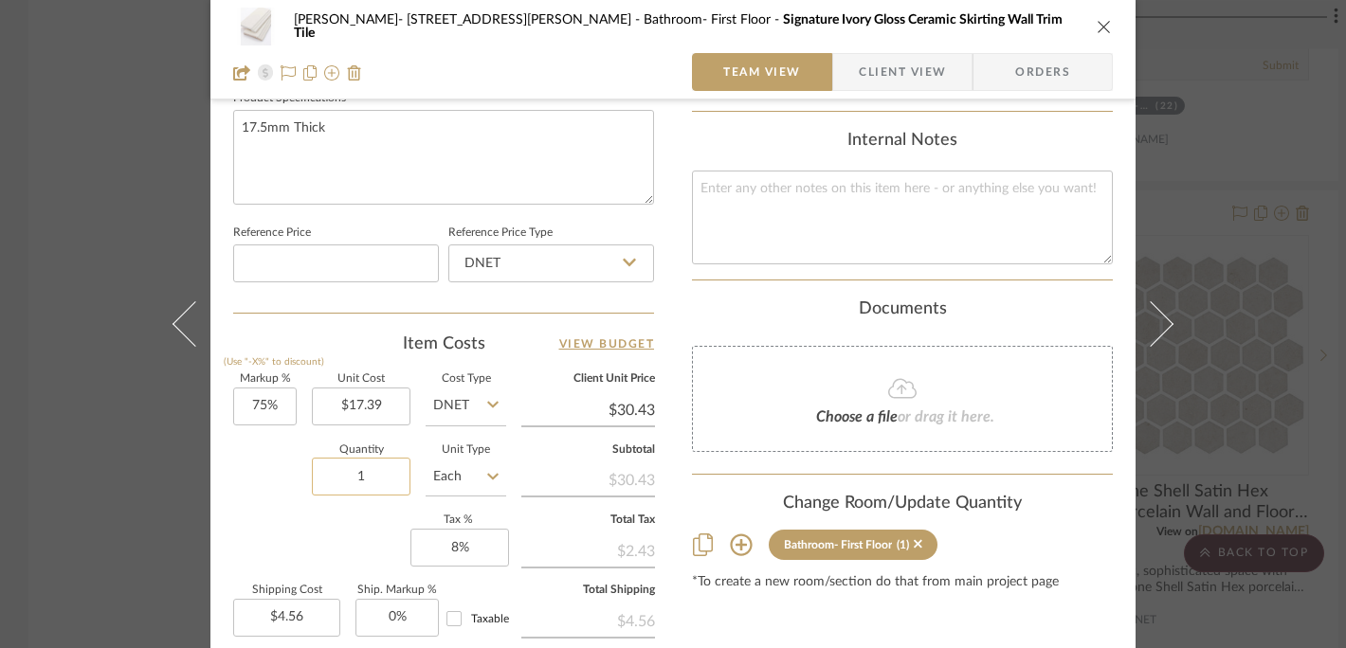
drag, startPoint x: 364, startPoint y: 475, endPoint x: 343, endPoint y: 475, distance: 20.9
click at [343, 475] on input "1" at bounding box center [361, 477] width 99 height 38
drag, startPoint x: 343, startPoint y: 475, endPoint x: 377, endPoint y: 474, distance: 34.1
click at [377, 476] on input "1" at bounding box center [361, 477] width 99 height 38
type input "56"
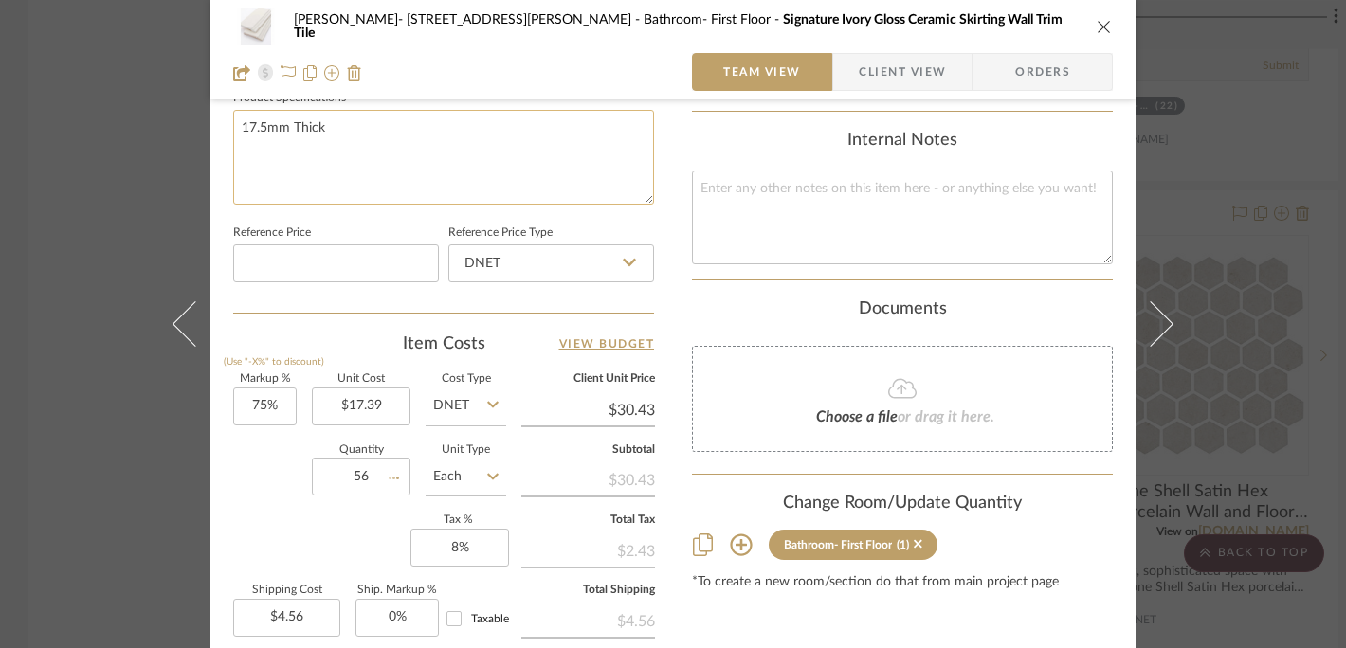
click at [391, 172] on textarea "17.5mm Thick" at bounding box center [443, 157] width 421 height 94
type input "$255.63"
click at [1097, 26] on icon "close" at bounding box center [1104, 26] width 15 height 15
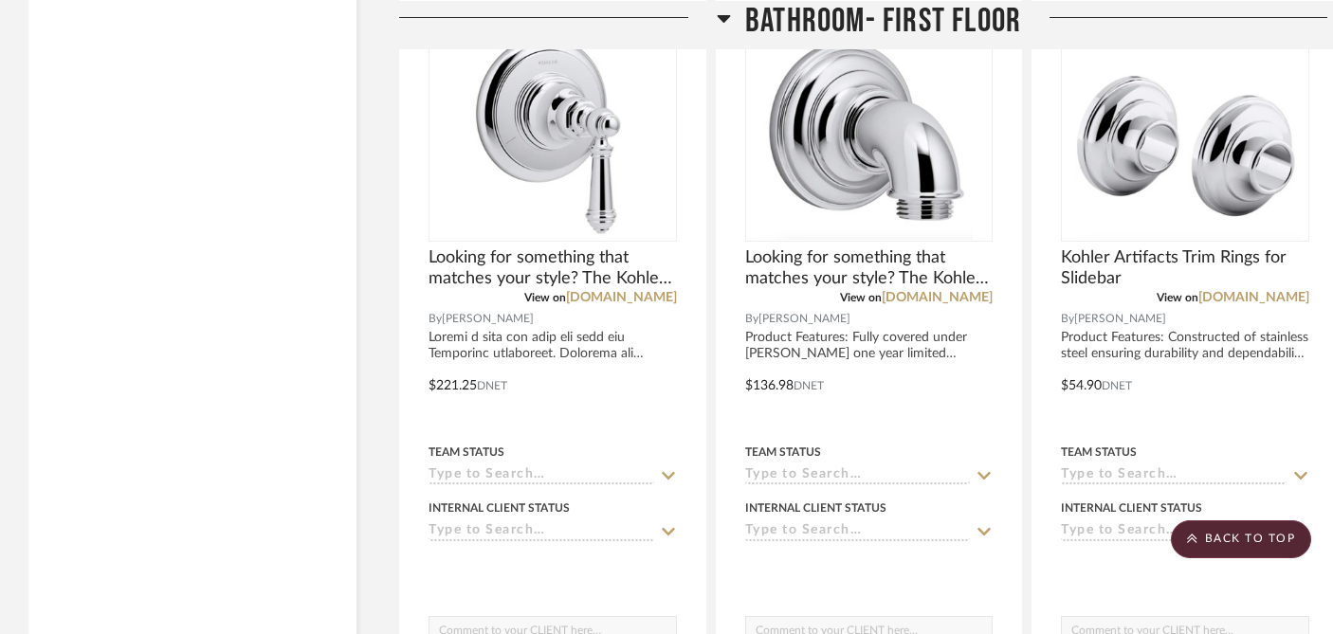
scroll to position [4819, 0]
